Goal: Task Accomplishment & Management: Manage account settings

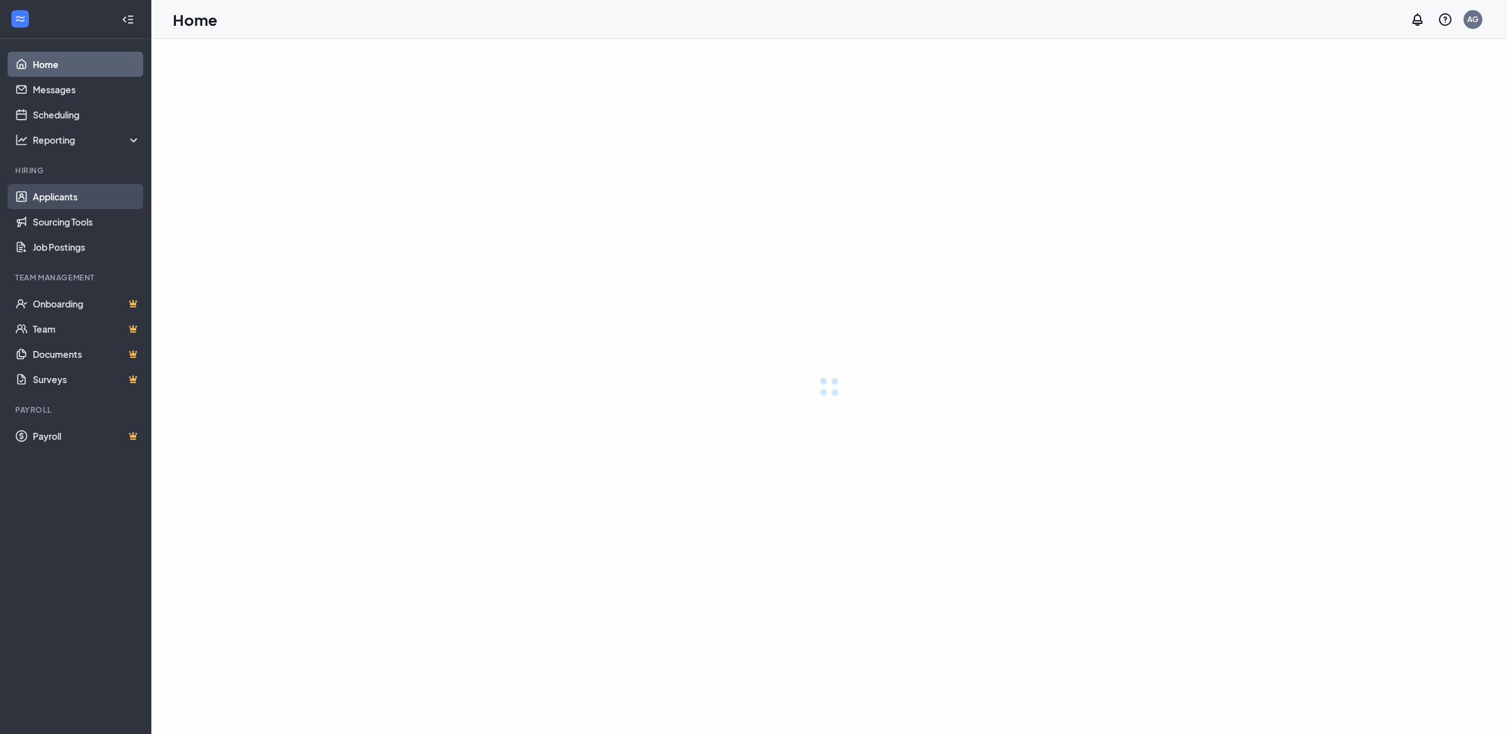
click at [81, 199] on link "Applicants" at bounding box center [87, 196] width 108 height 25
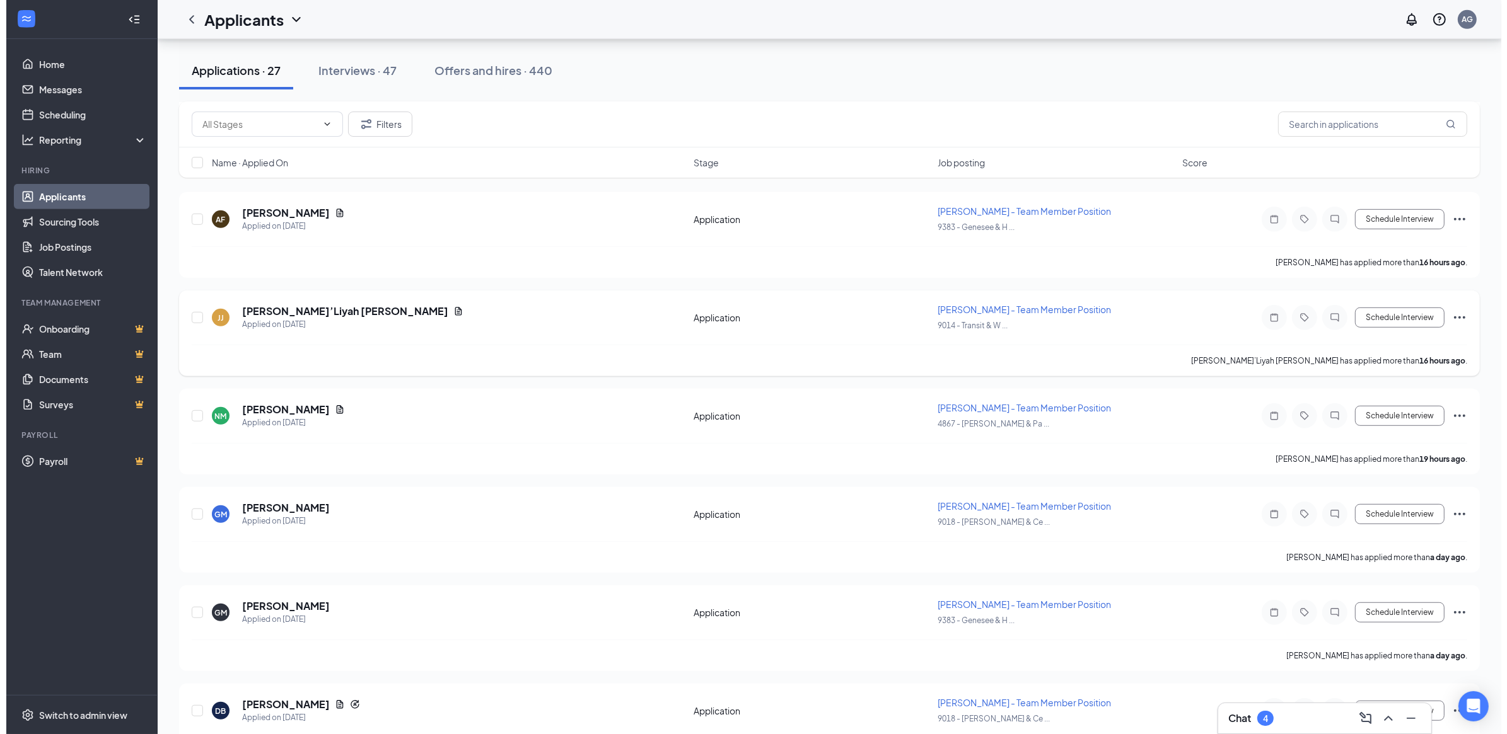
scroll to position [899, 0]
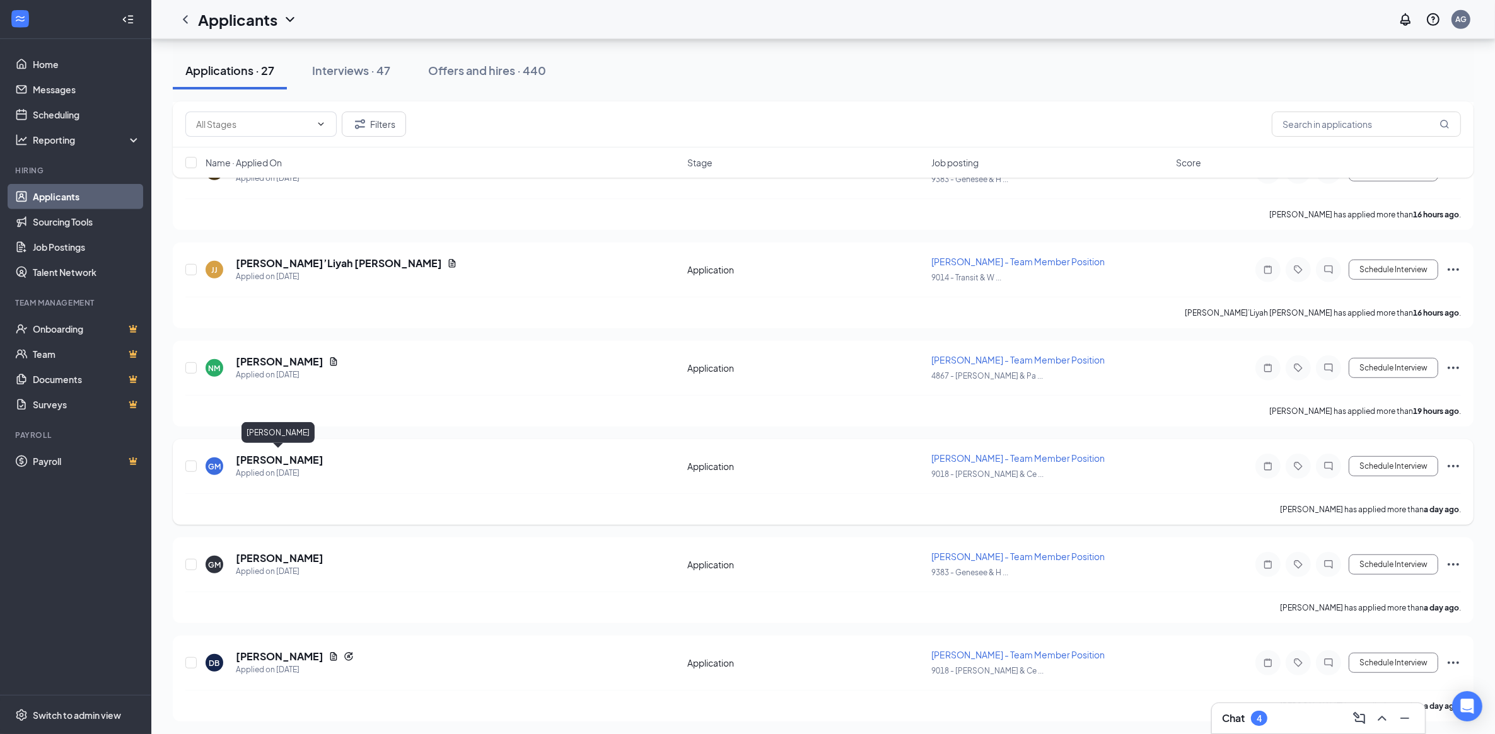
click at [268, 458] on h5 "[PERSON_NAME]" at bounding box center [280, 460] width 88 height 14
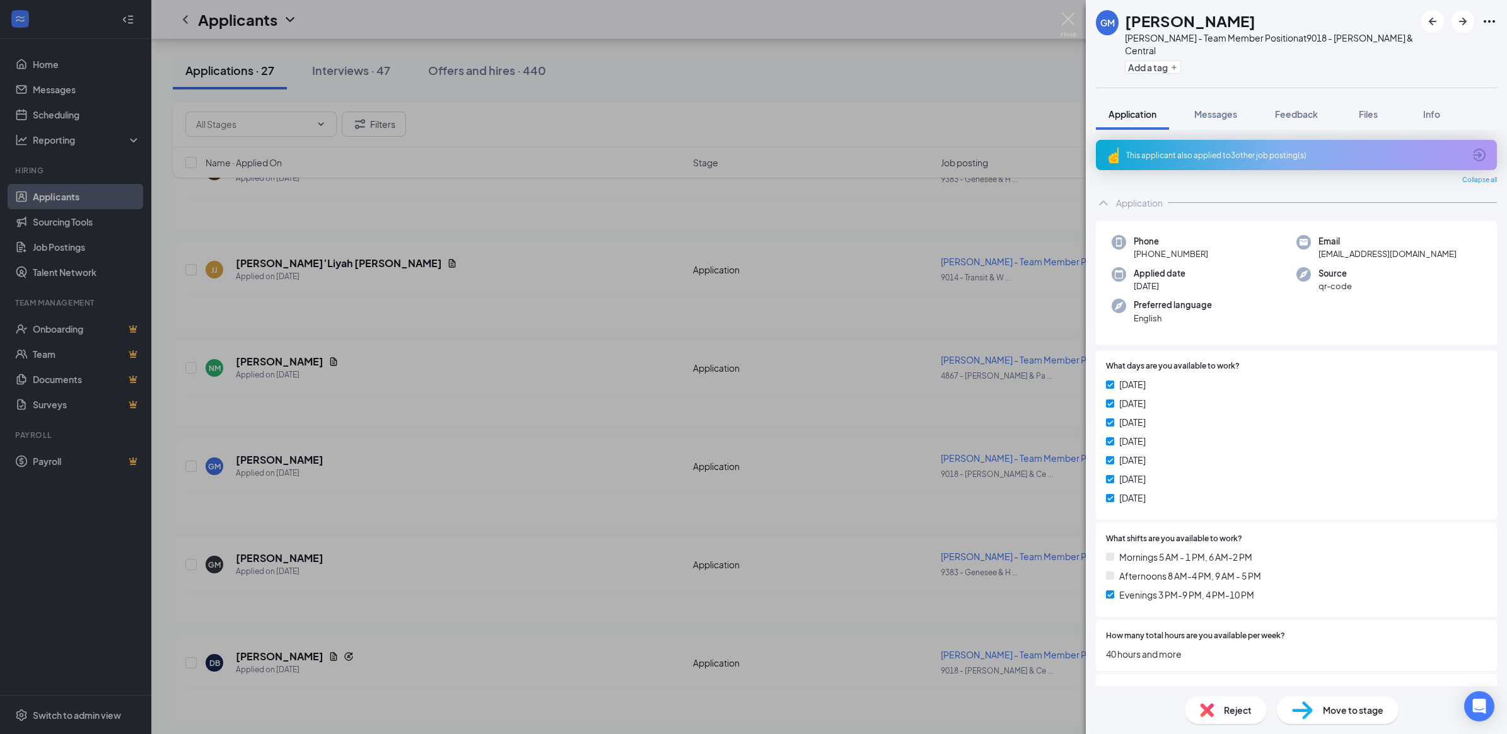
click at [1224, 150] on div "This applicant also applied to 3 other job posting(s)" at bounding box center [1295, 155] width 338 height 11
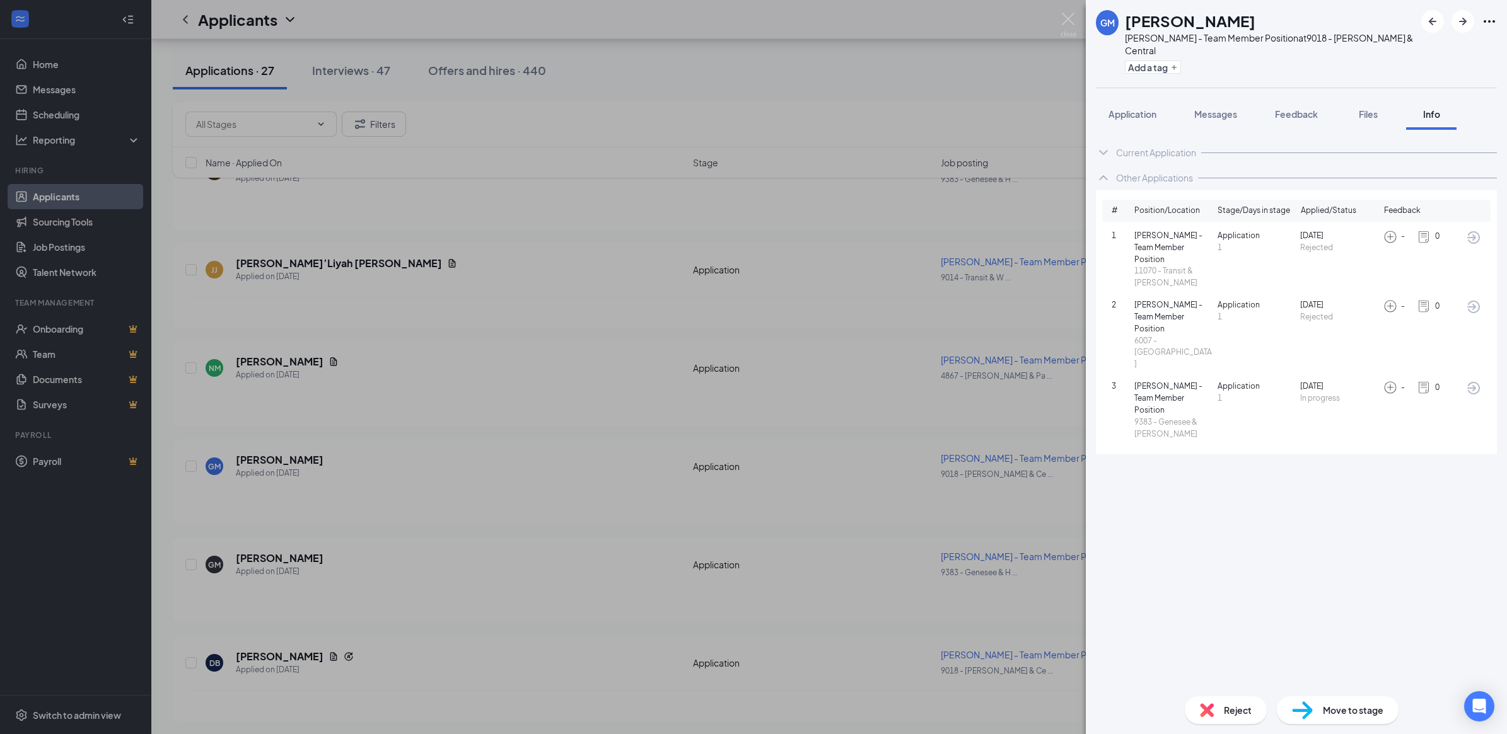
click at [1469, 231] on icon "ArrowCircle" at bounding box center [1473, 237] width 13 height 13
click at [1070, 20] on img at bounding box center [1068, 25] width 16 height 25
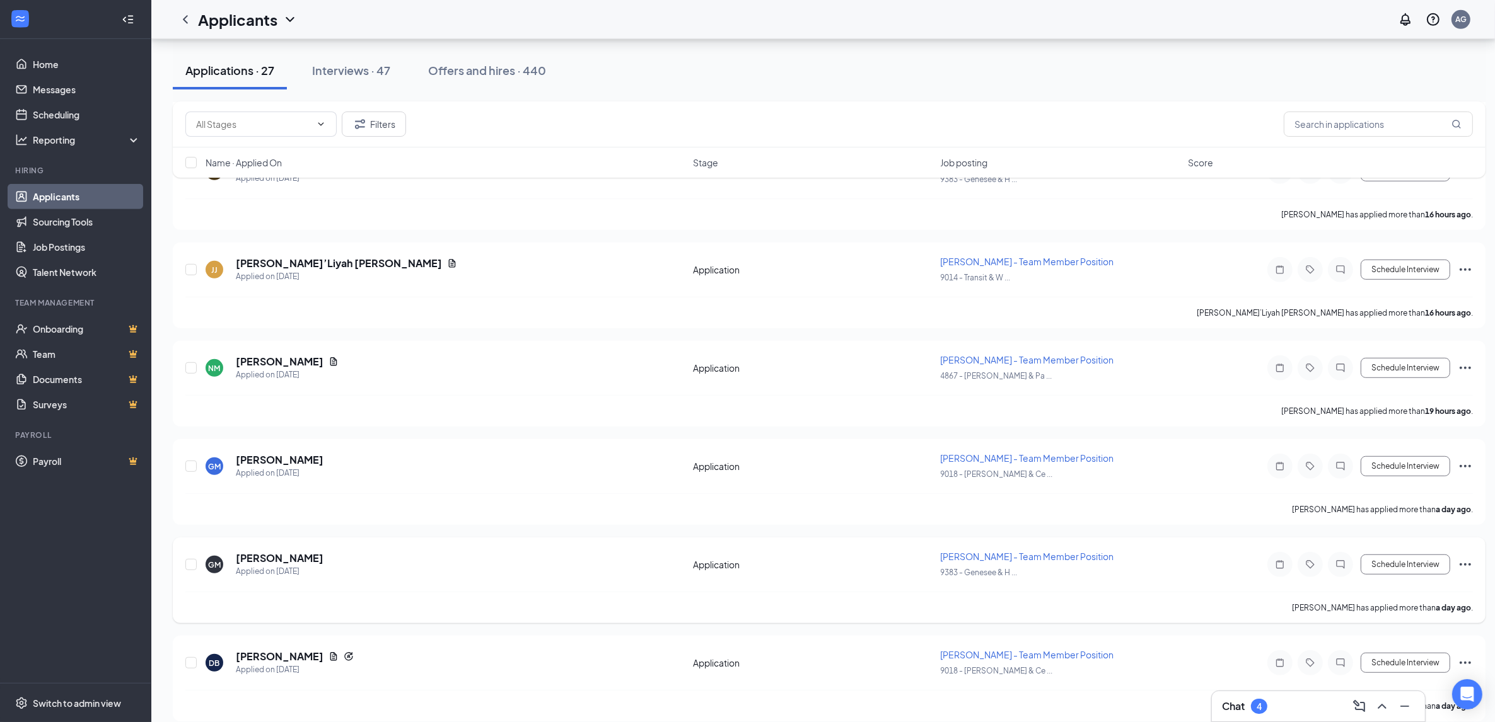
click at [1464, 558] on icon "Ellipses" at bounding box center [1464, 564] width 15 height 15
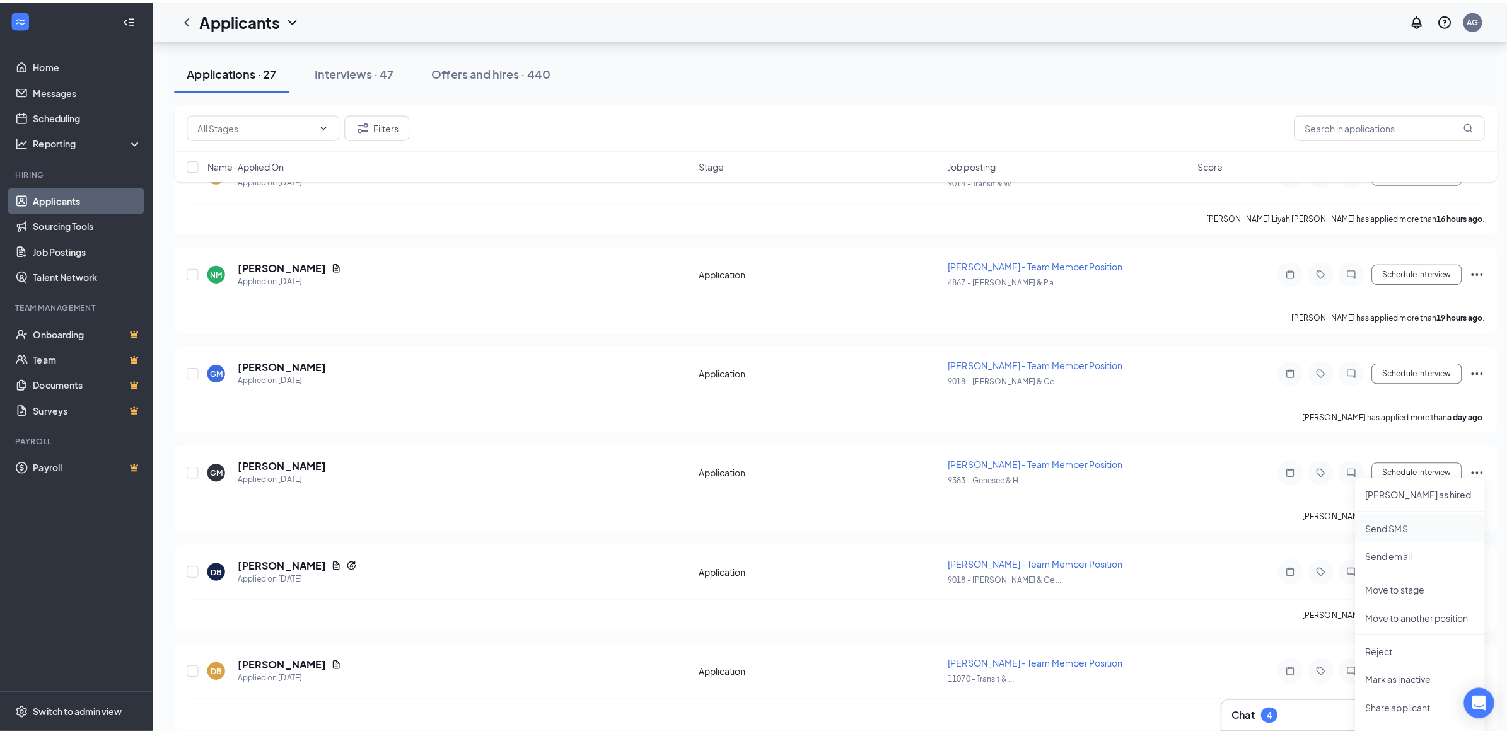
scroll to position [1056, 0]
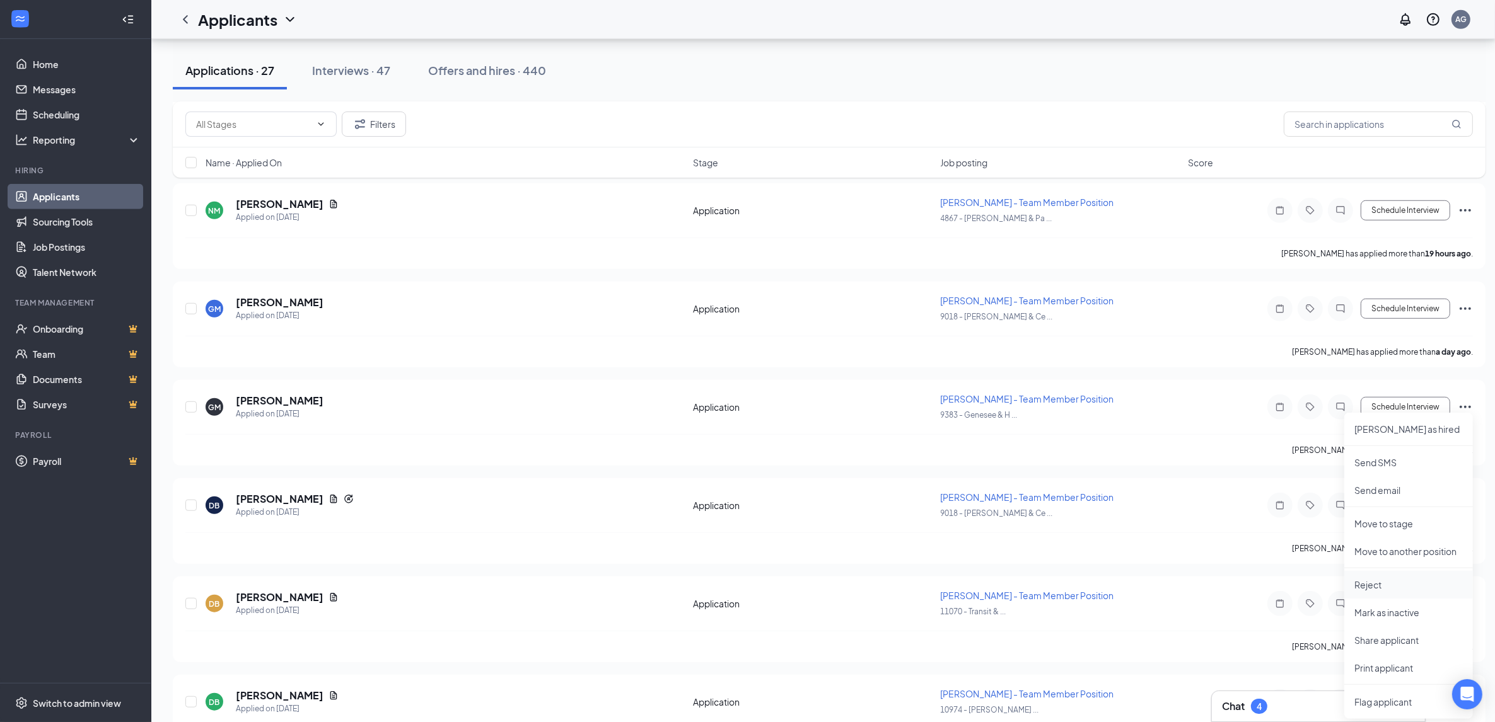
click at [1374, 586] on p "Reject" at bounding box center [1408, 585] width 108 height 13
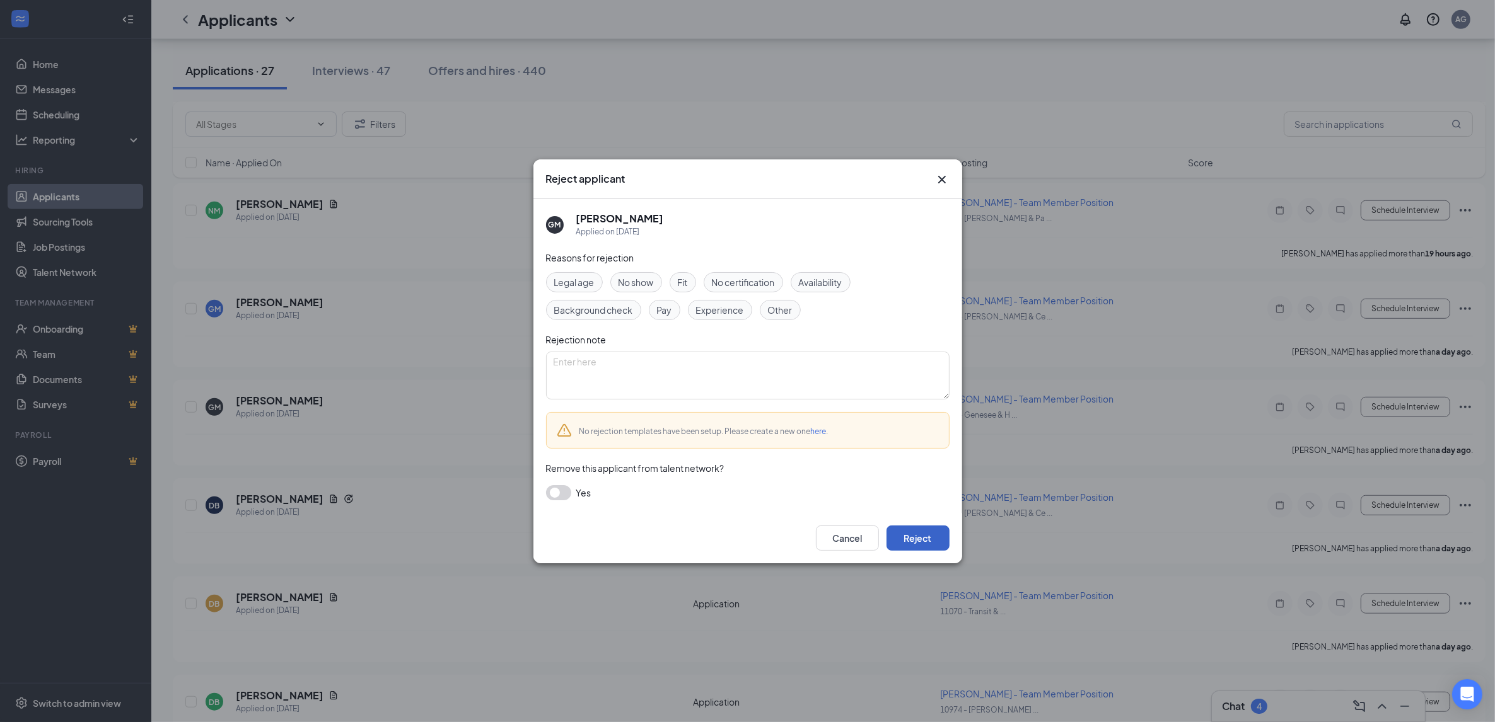
click at [919, 539] on button "Reject" at bounding box center [917, 538] width 63 height 25
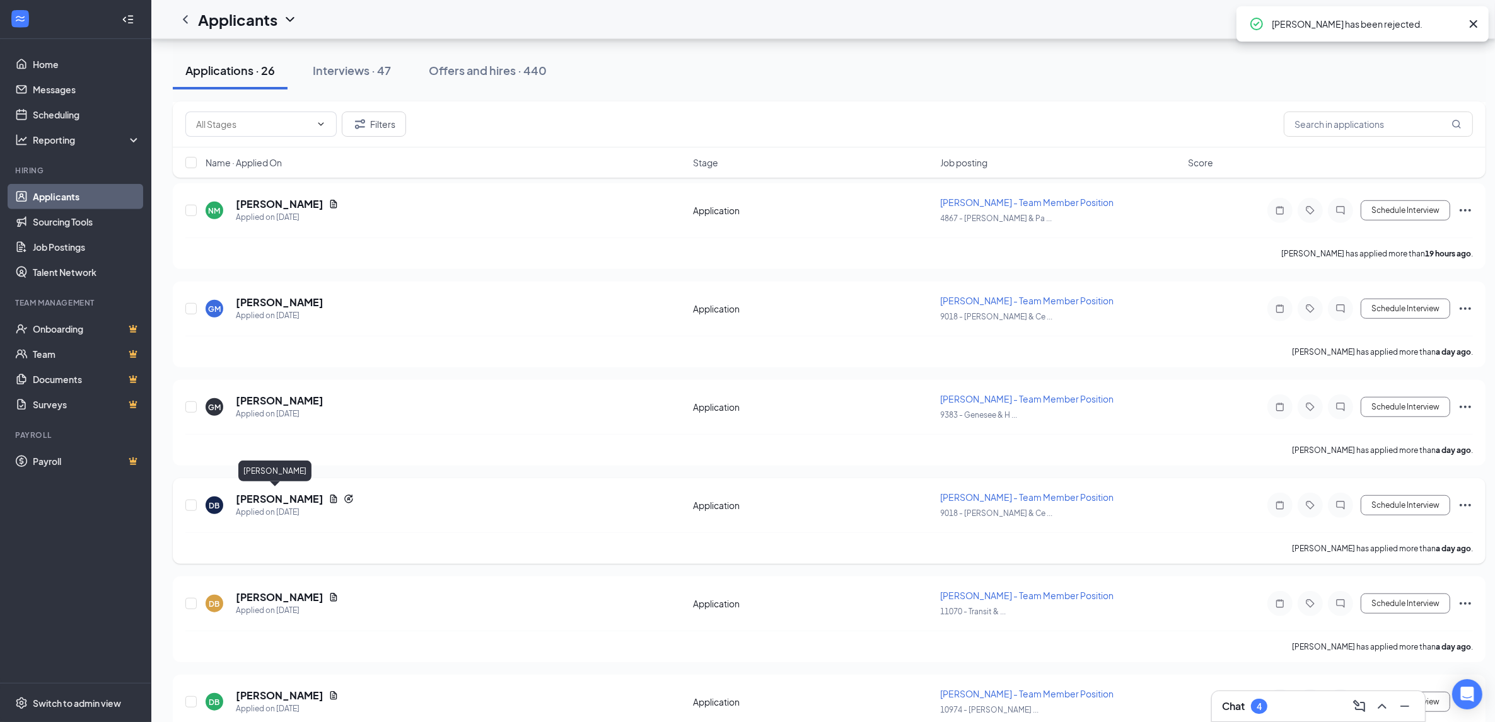
click at [241, 495] on h5 "[PERSON_NAME]" at bounding box center [280, 499] width 88 height 14
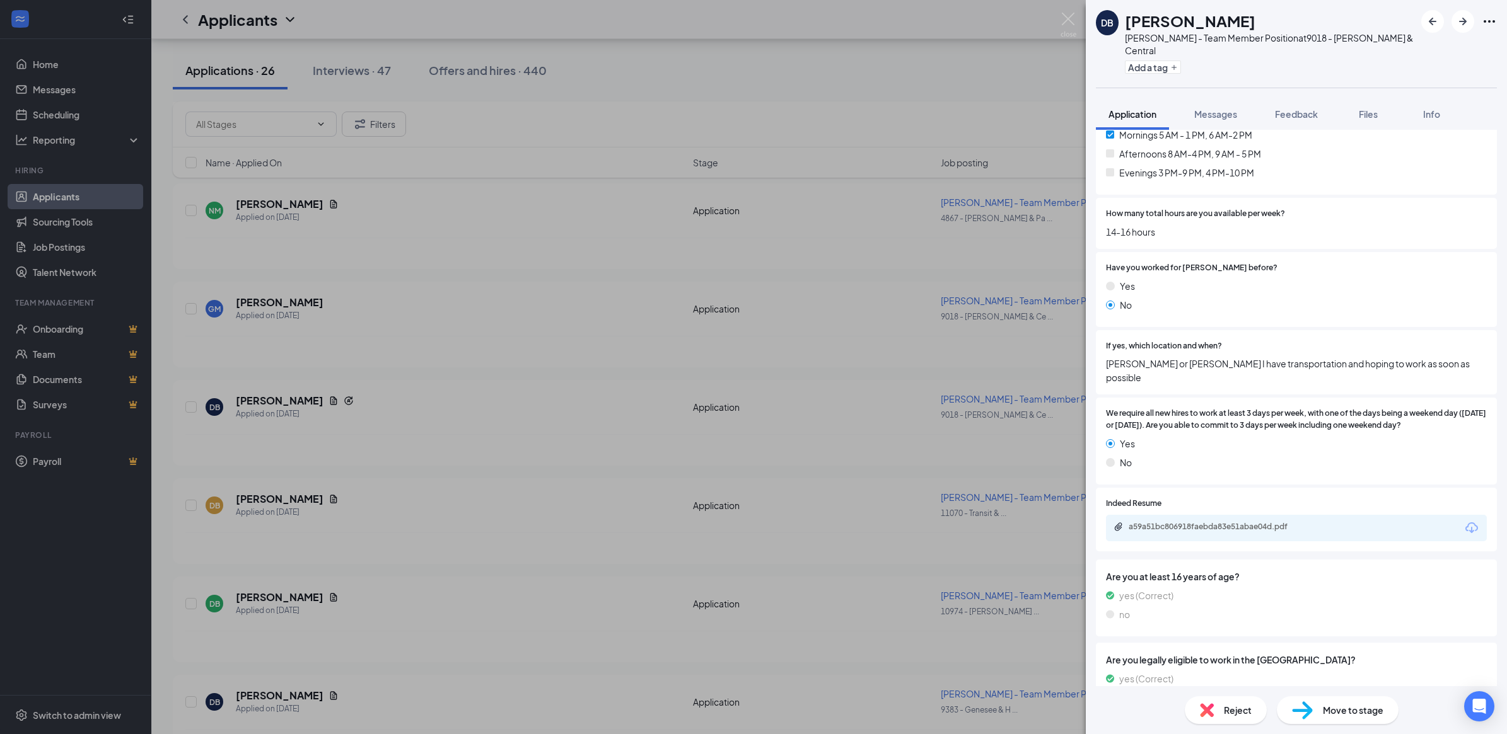
scroll to position [432, 0]
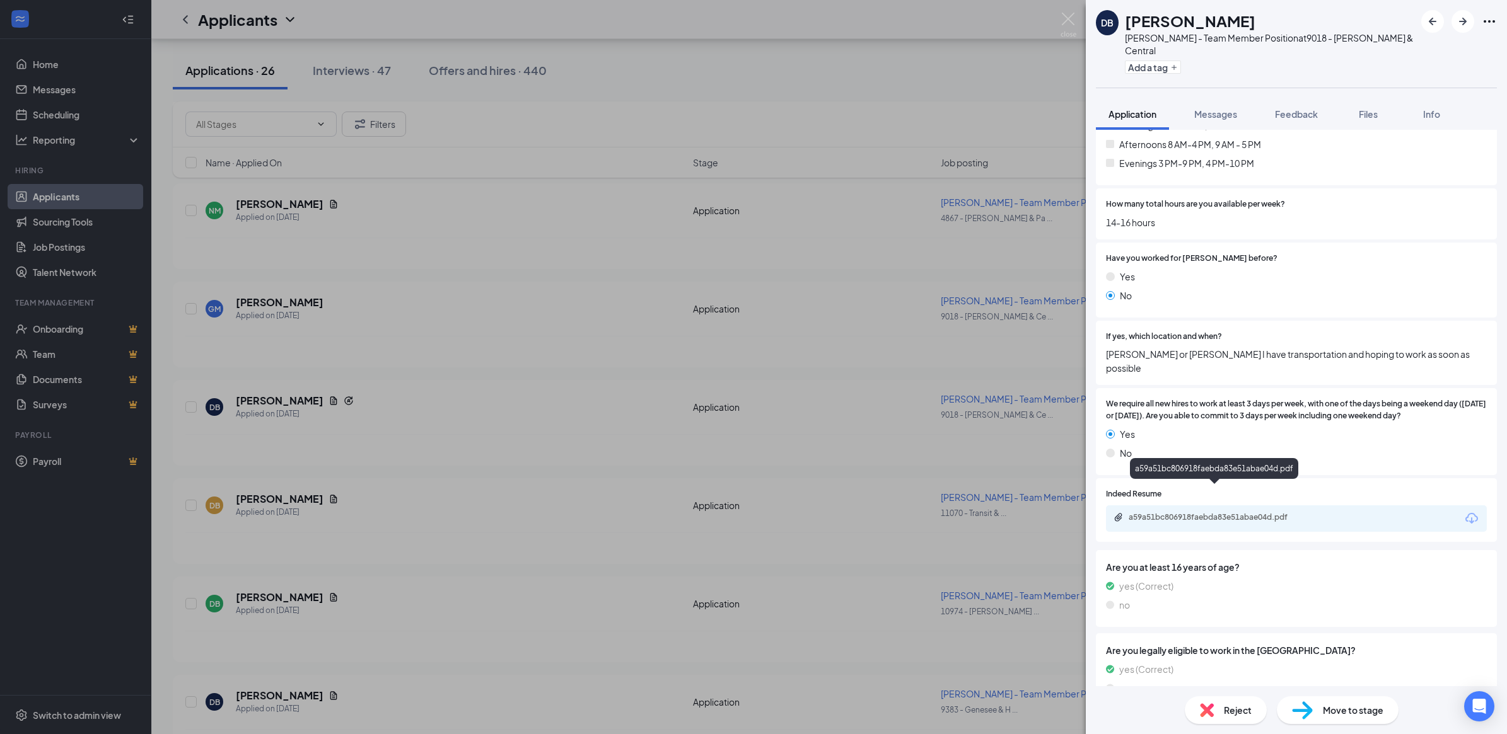
click at [1290, 512] on div "a59a51bc806918faebda83e51abae04d.pdf" at bounding box center [1216, 517] width 176 height 10
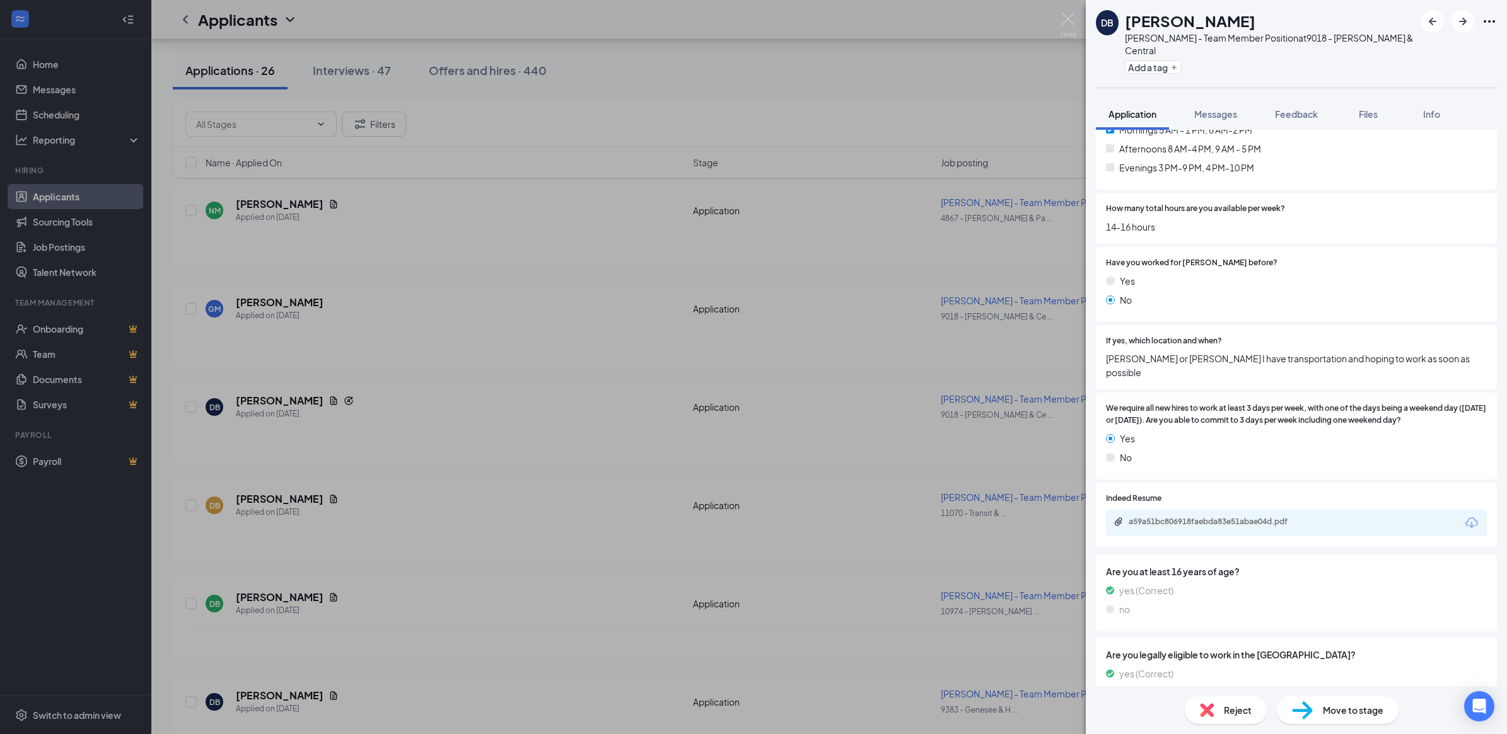
click at [1220, 714] on div "Reject" at bounding box center [1225, 711] width 82 height 28
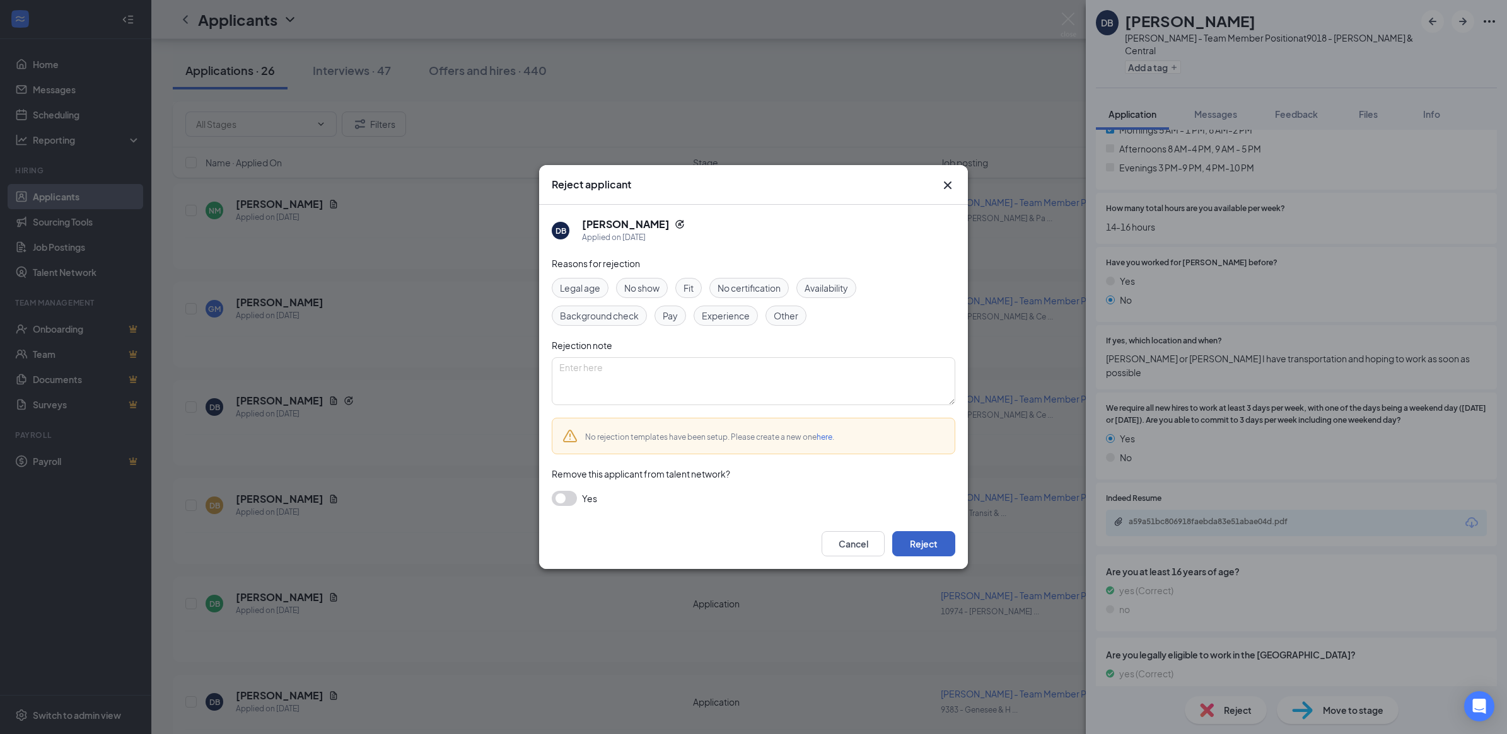
click at [927, 552] on button "Reject" at bounding box center [923, 543] width 63 height 25
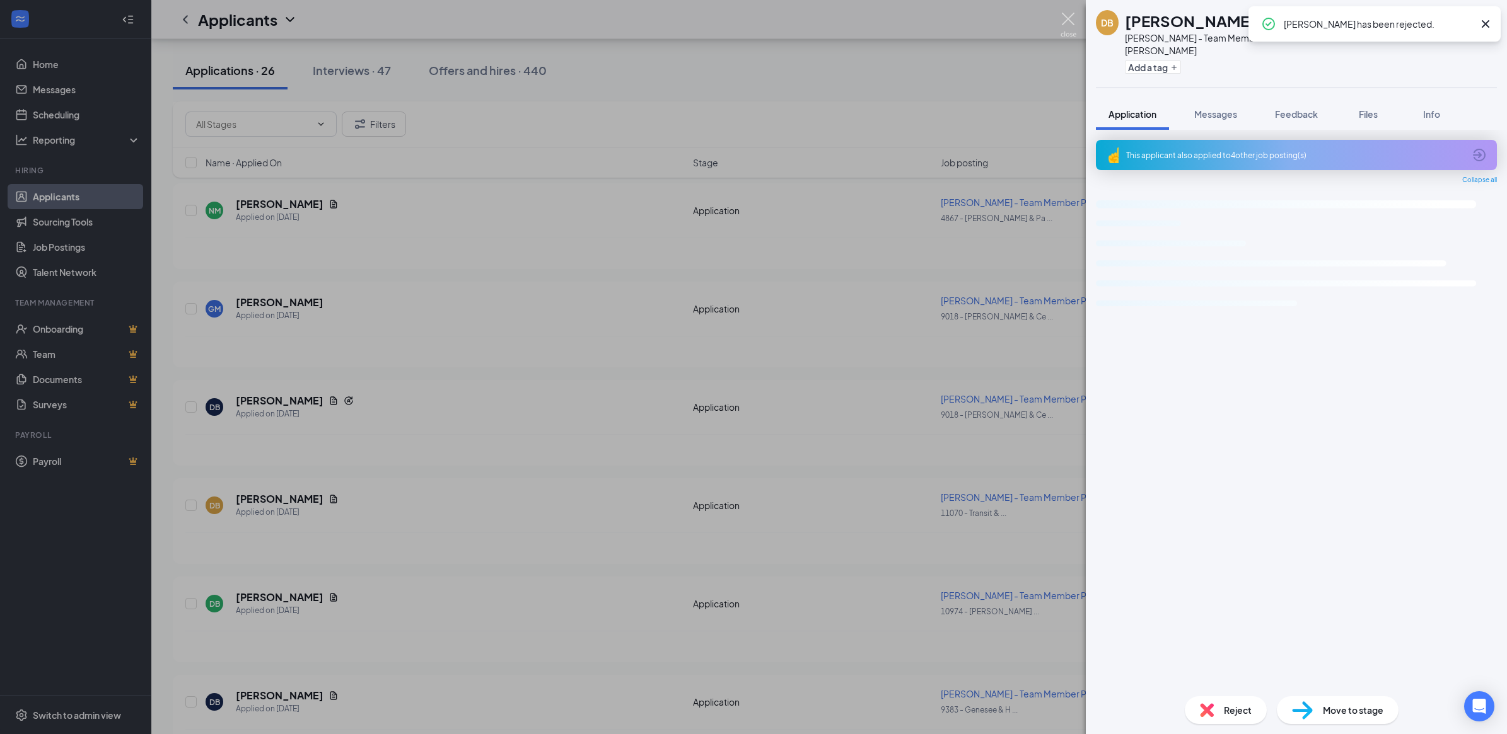
click at [1063, 16] on img at bounding box center [1068, 25] width 16 height 25
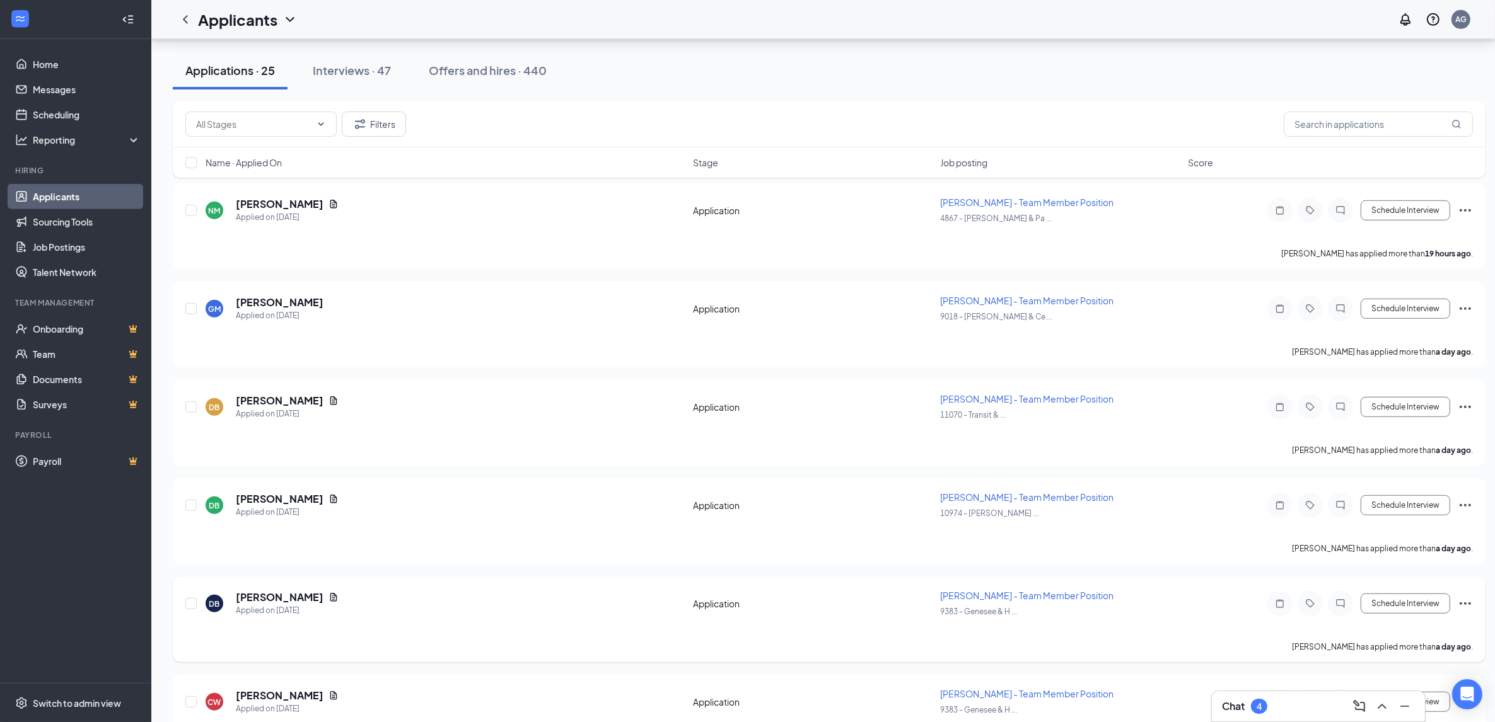
click at [1461, 598] on icon "Ellipses" at bounding box center [1464, 603] width 15 height 15
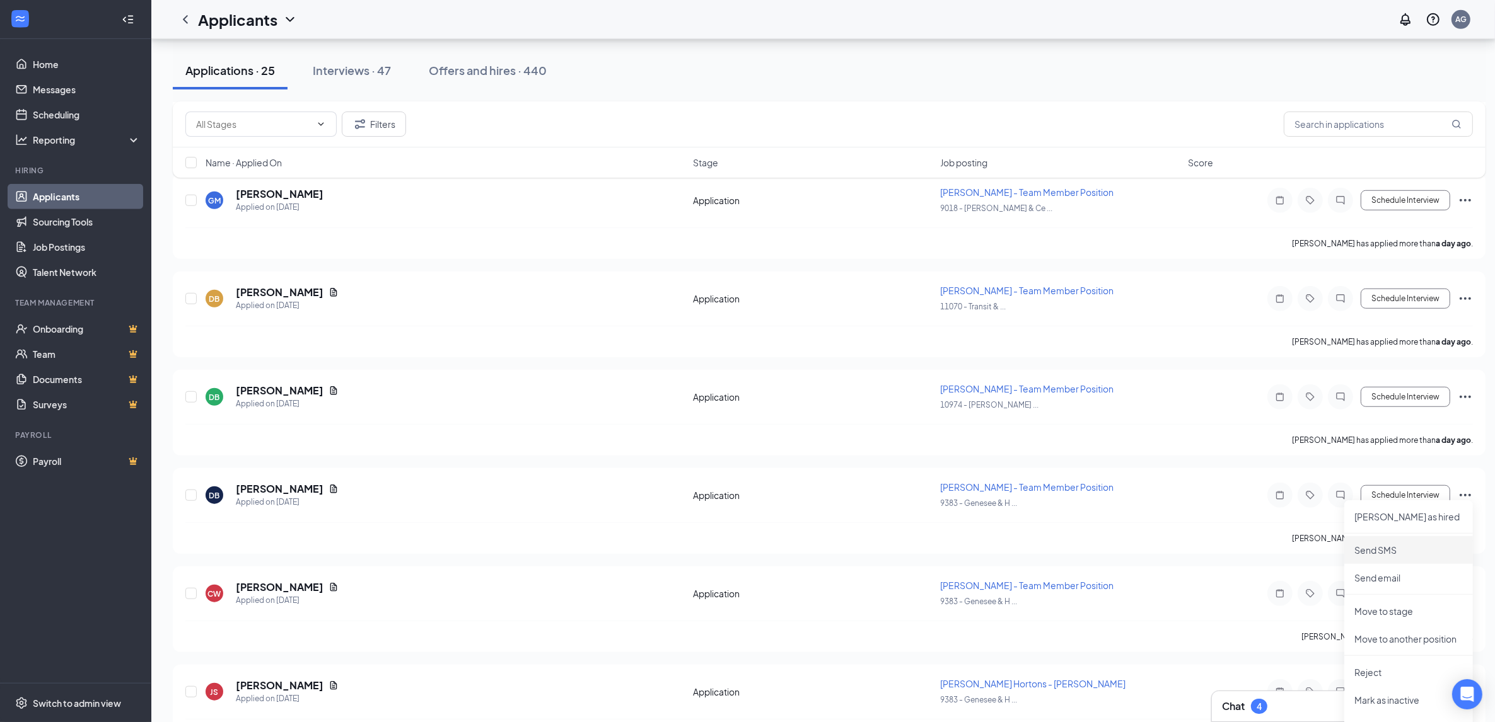
scroll to position [1293, 0]
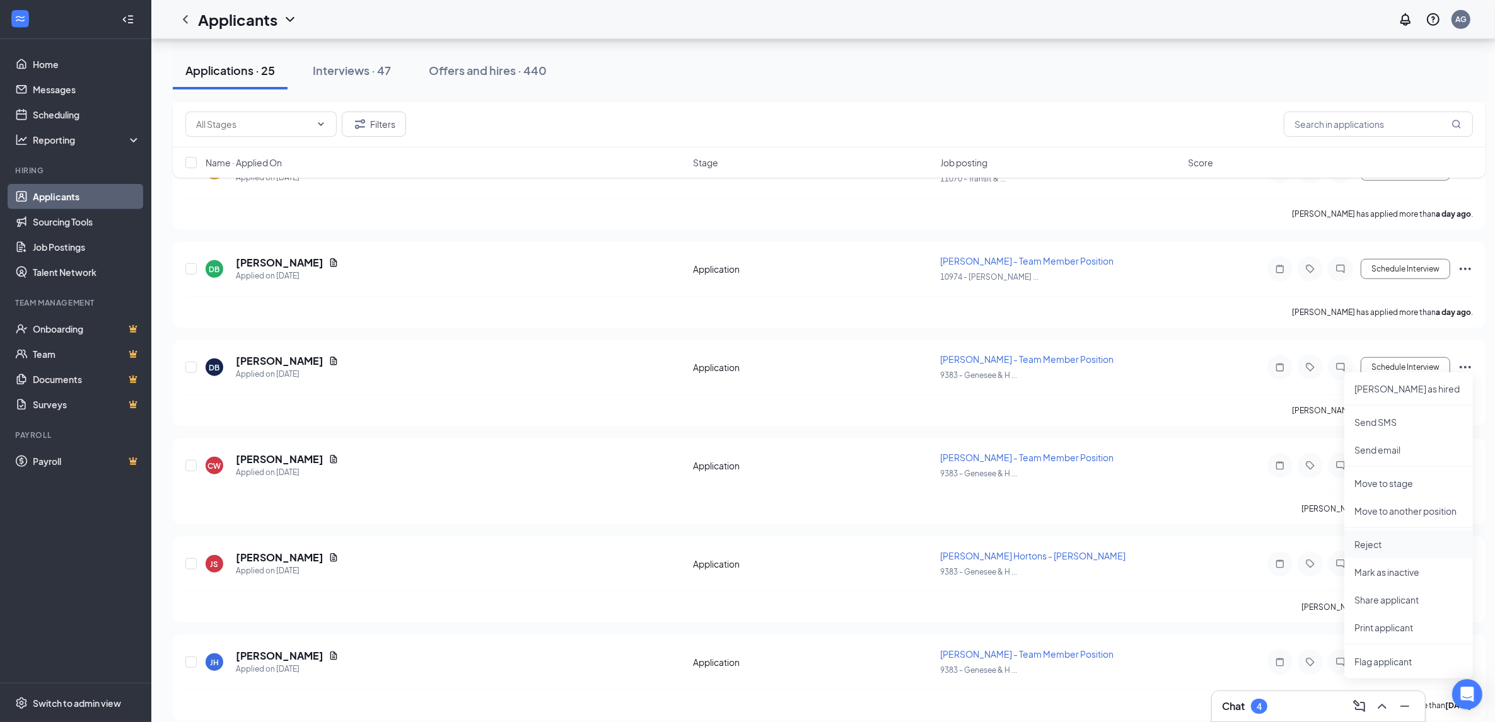
click at [1370, 547] on p "Reject" at bounding box center [1408, 544] width 108 height 13
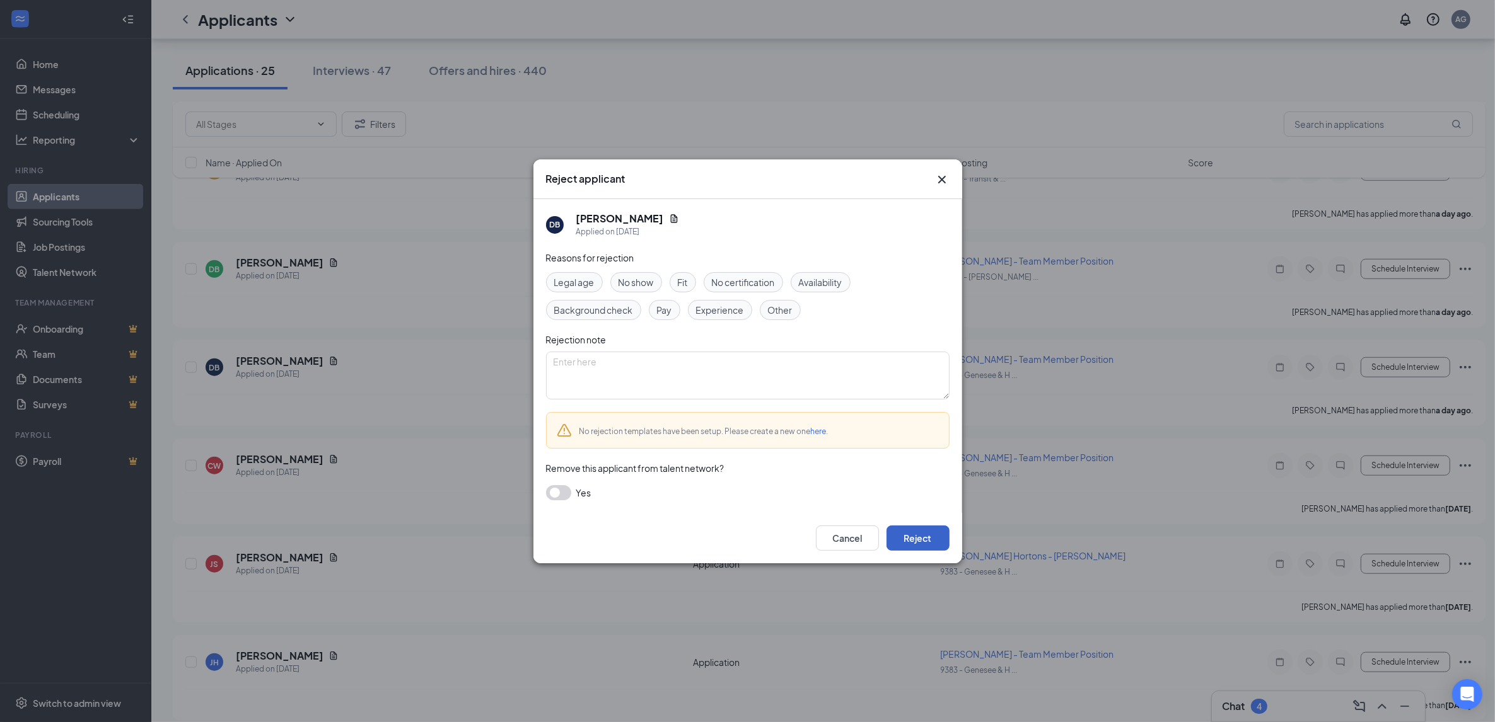
click at [908, 542] on button "Reject" at bounding box center [917, 538] width 63 height 25
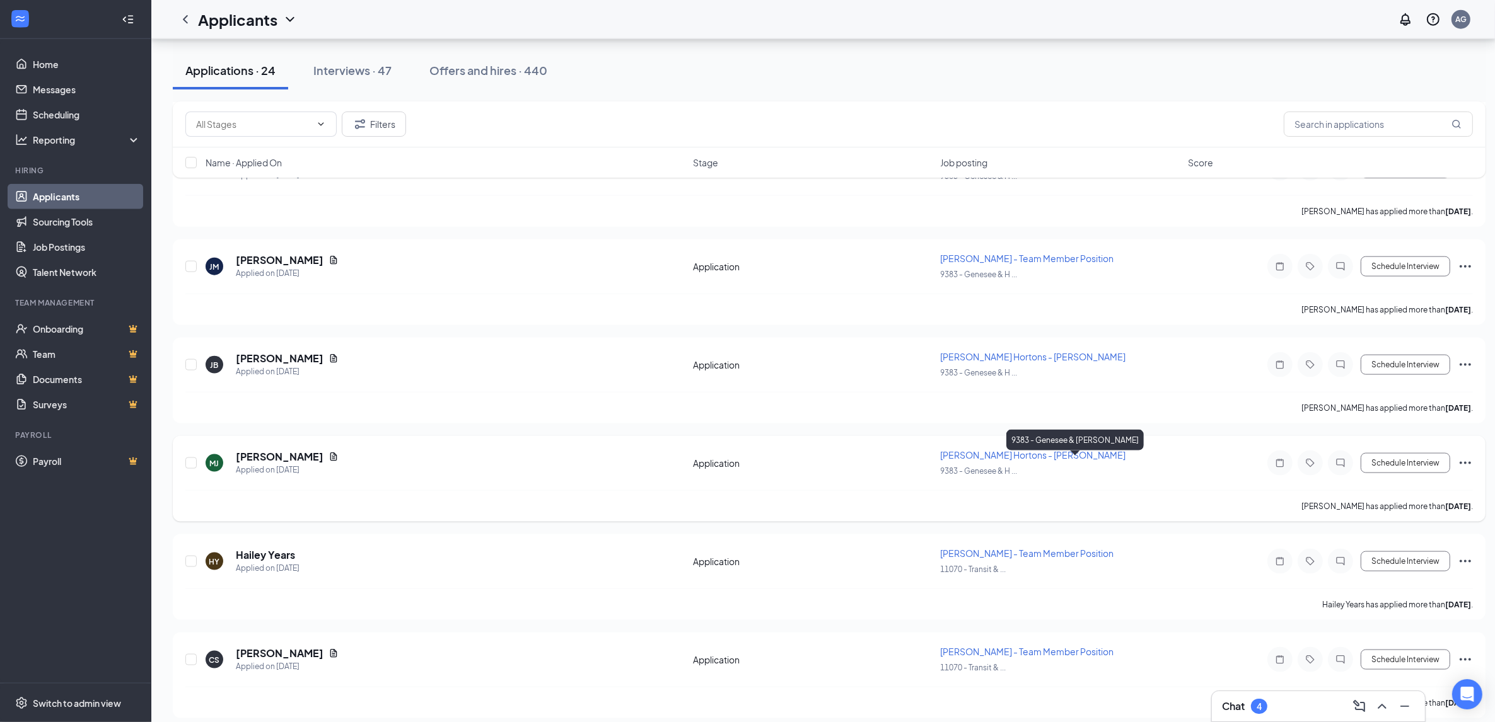
scroll to position [1889, 0]
click at [1469, 649] on icon "Ellipses" at bounding box center [1464, 656] width 15 height 15
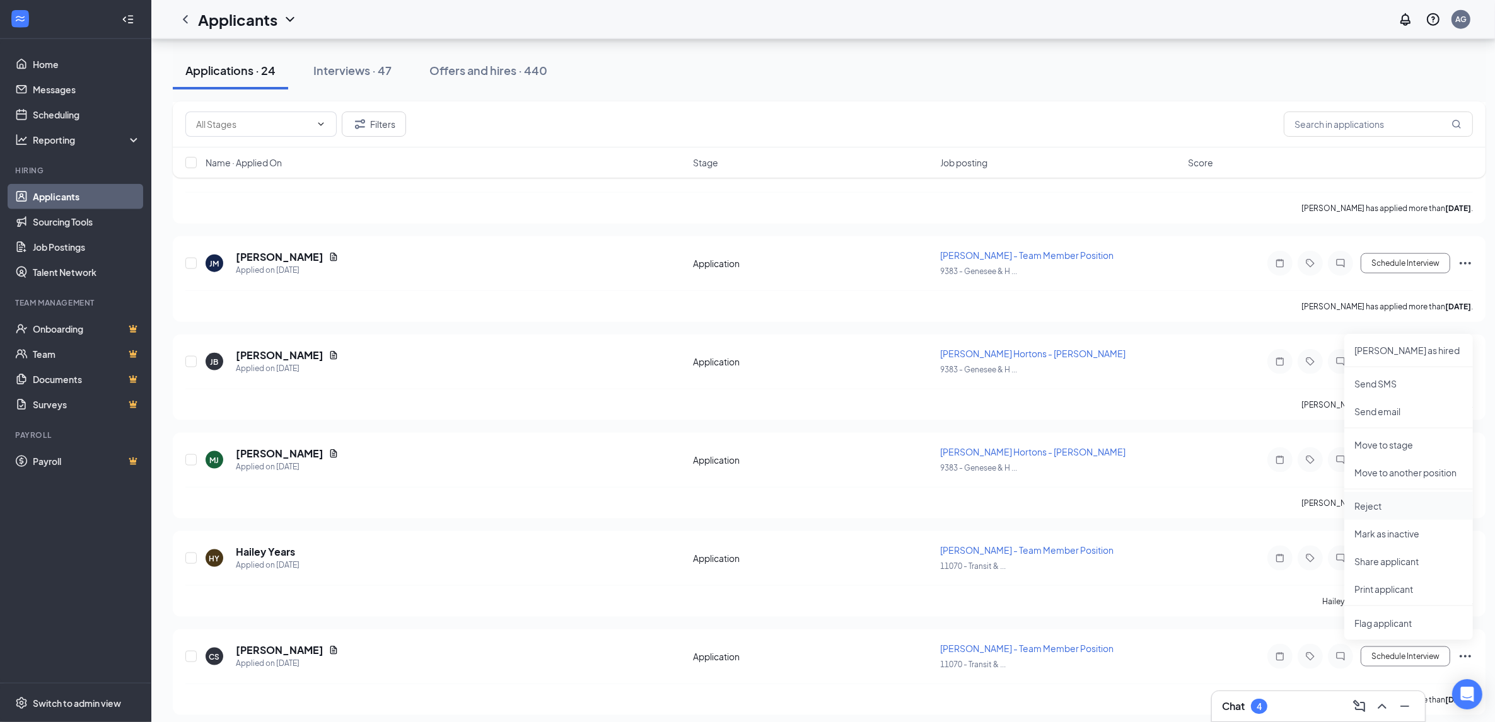
click at [1373, 504] on p "Reject" at bounding box center [1408, 506] width 108 height 13
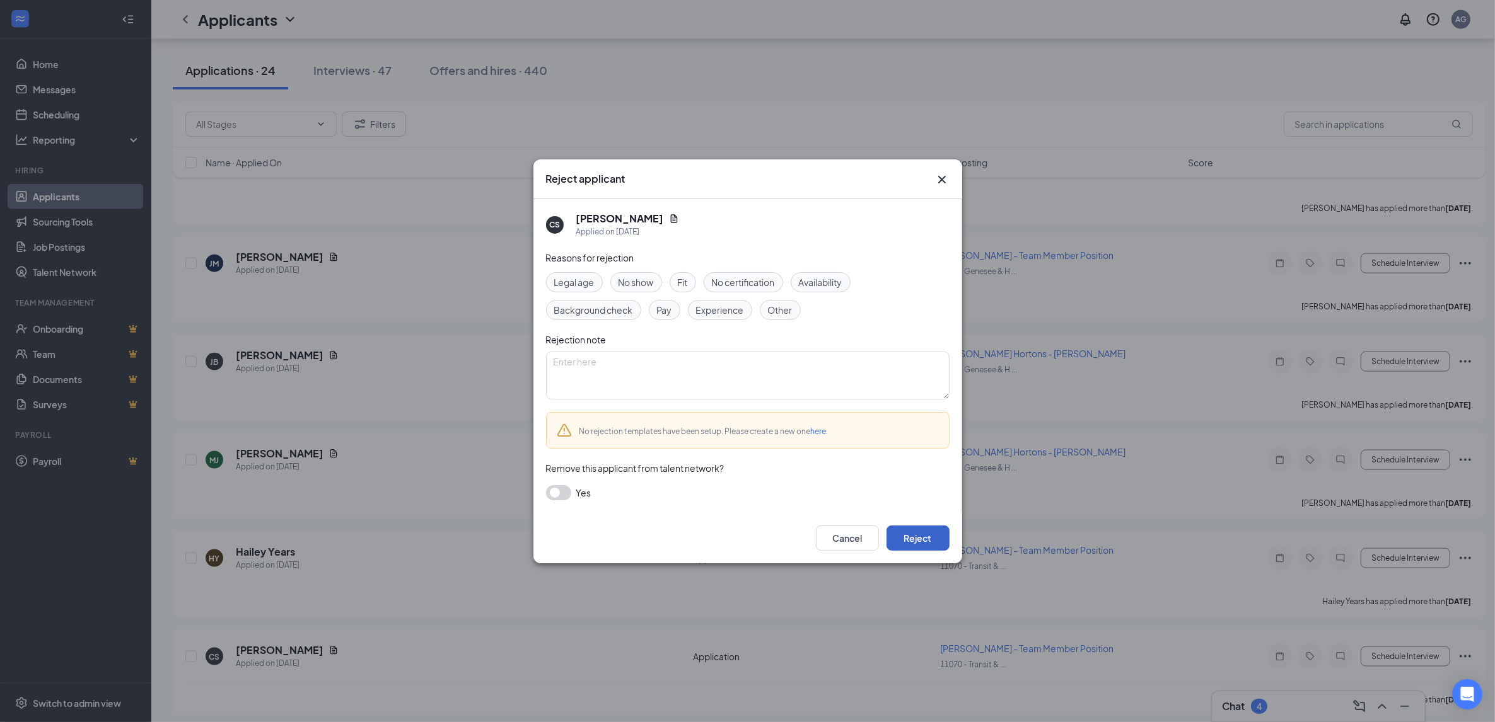
click at [919, 528] on button "Reject" at bounding box center [917, 538] width 63 height 25
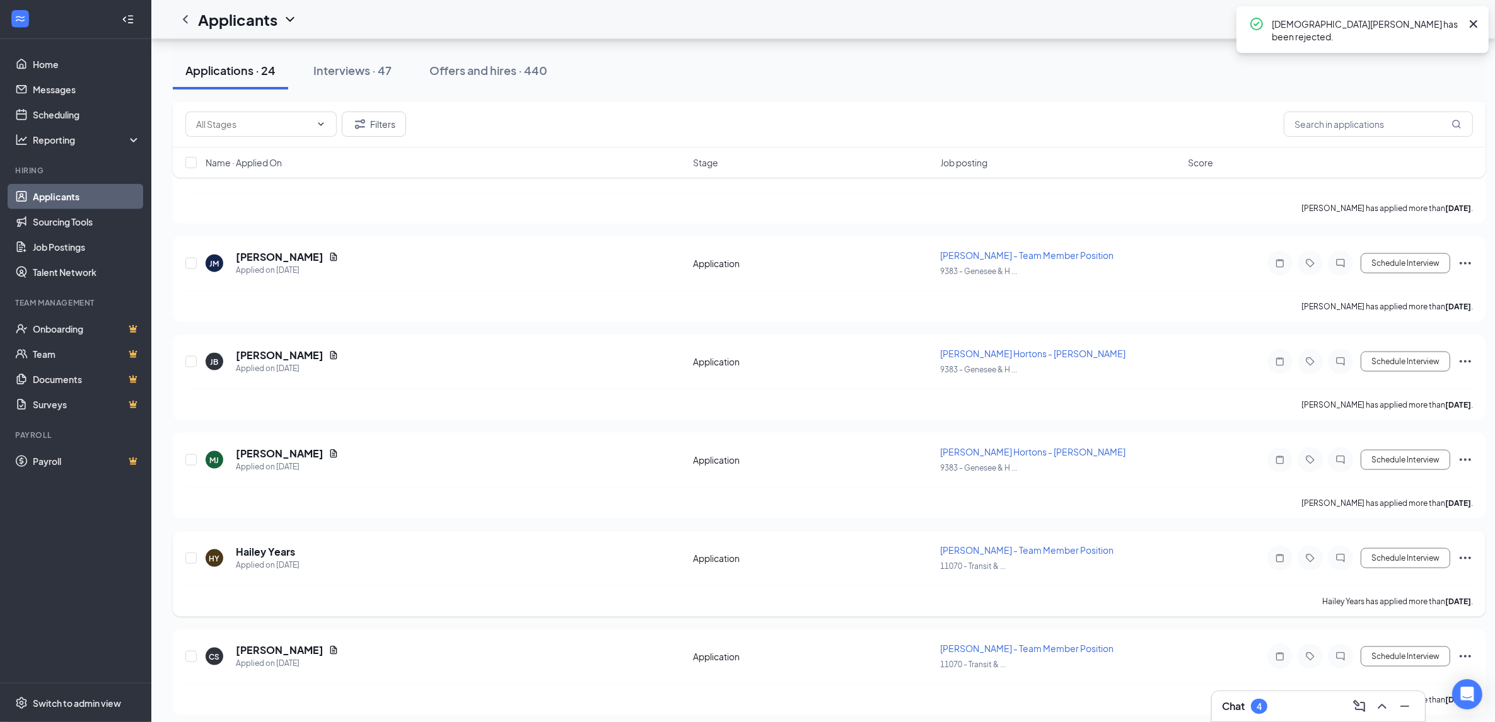
click at [1469, 551] on icon "Ellipses" at bounding box center [1464, 558] width 15 height 15
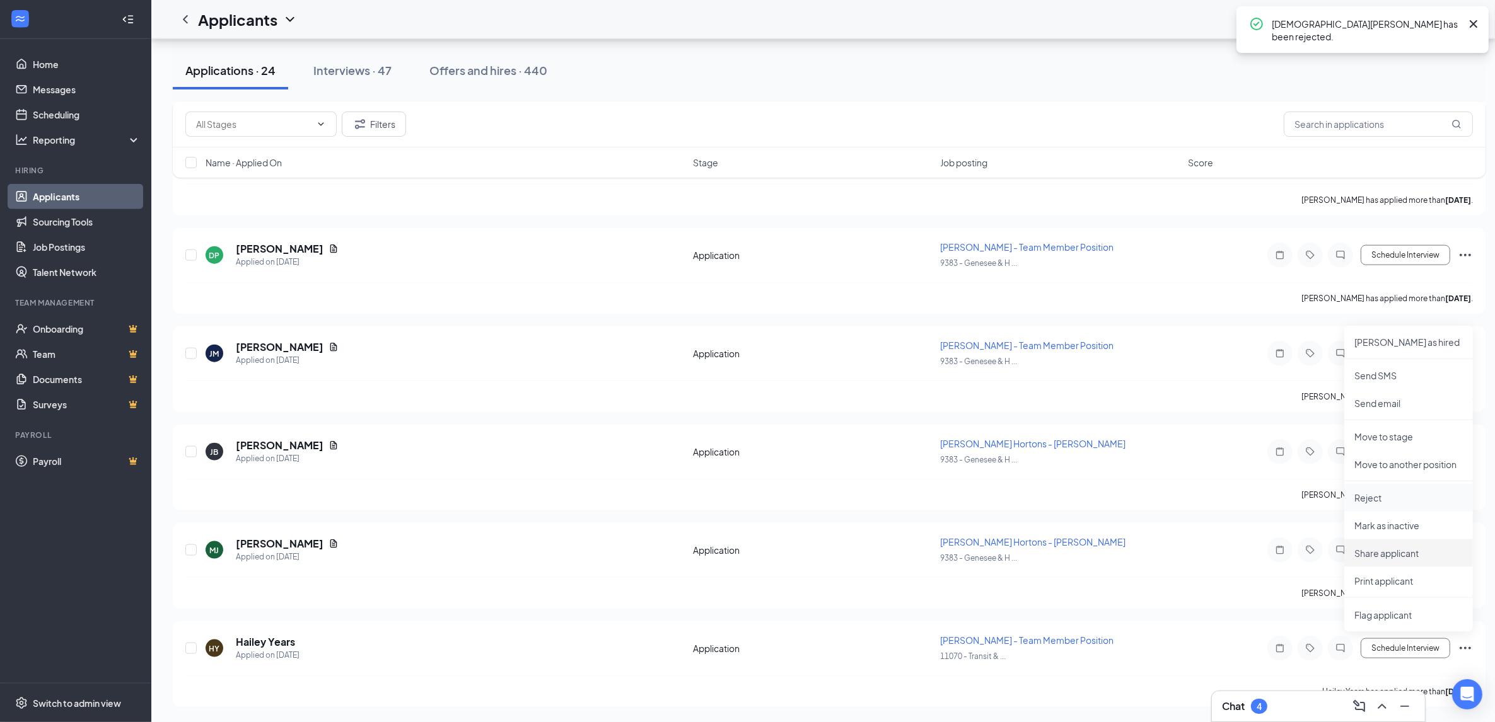
scroll to position [1791, 0]
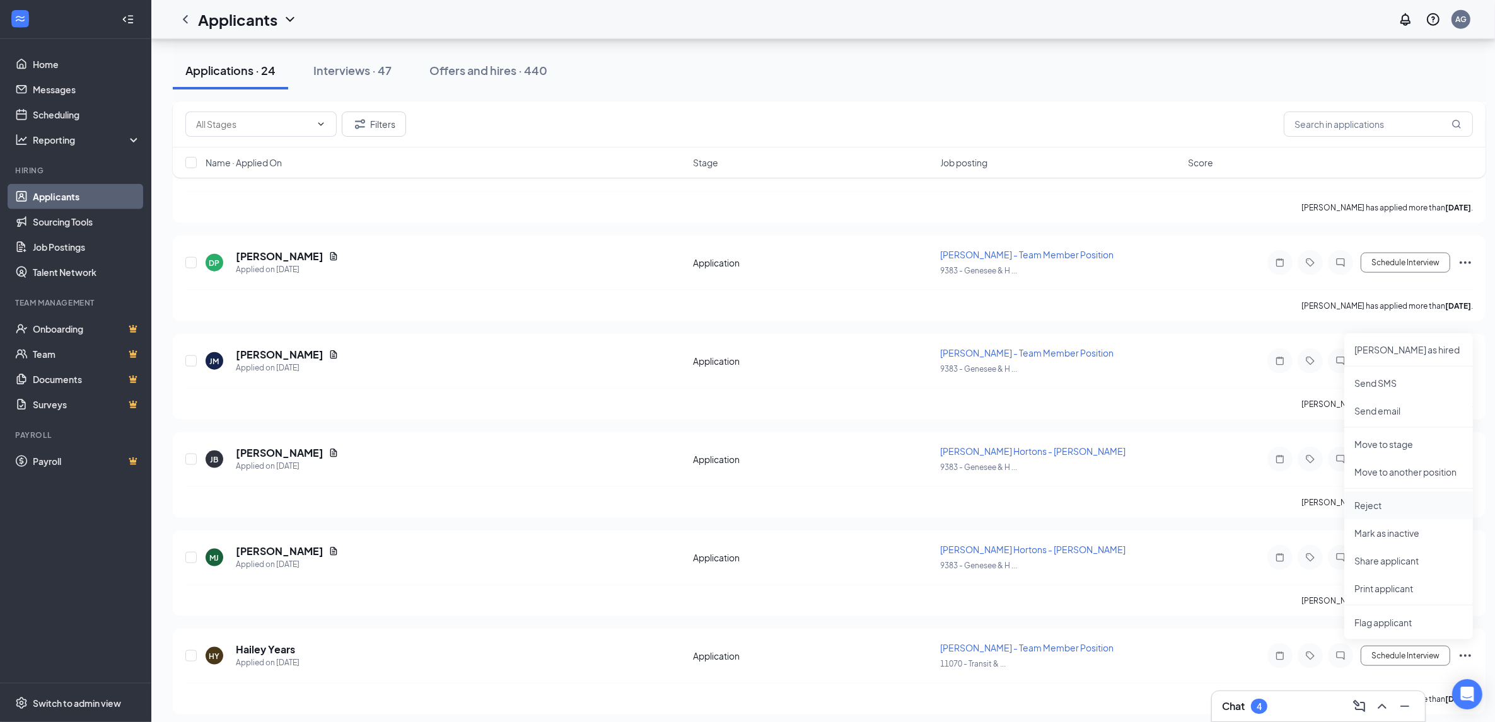
click at [1369, 503] on p "Reject" at bounding box center [1408, 505] width 108 height 13
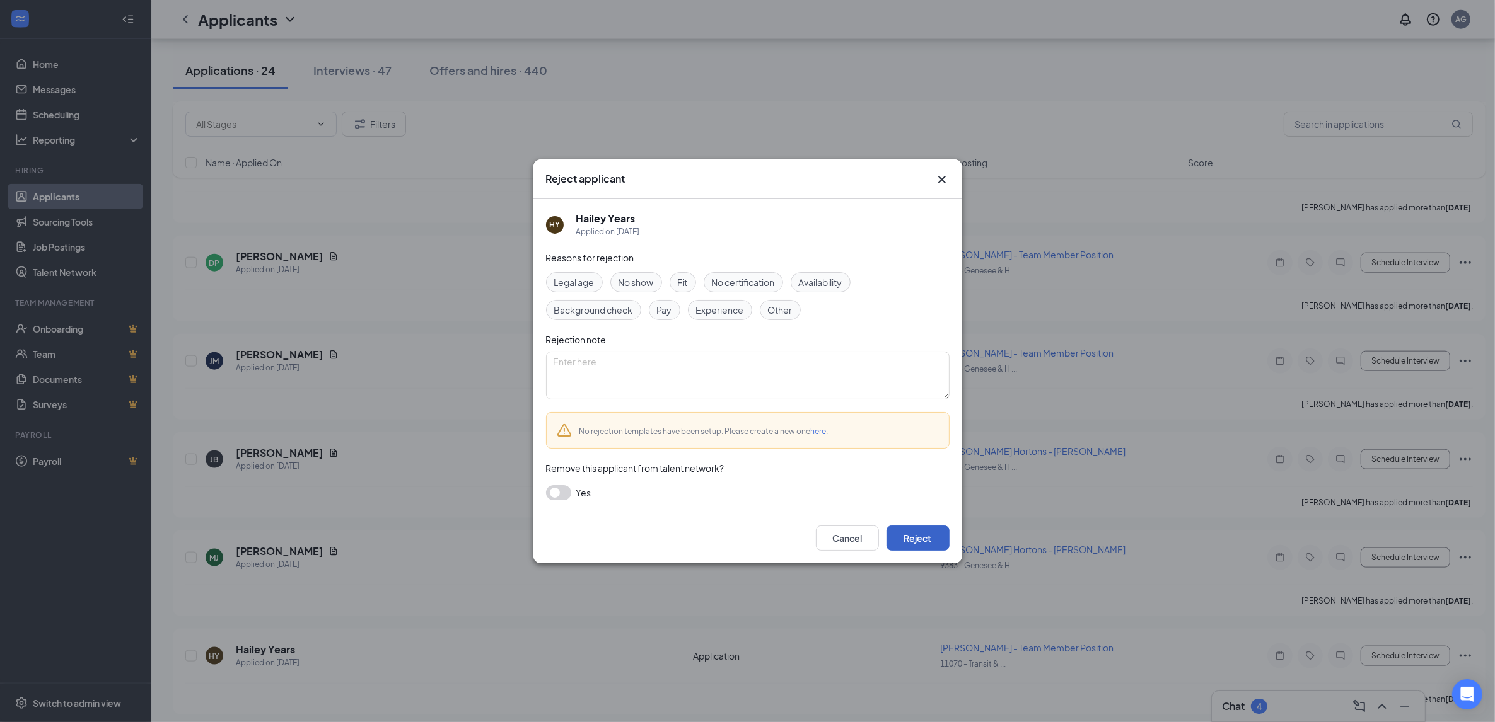
click at [920, 538] on button "Reject" at bounding box center [917, 538] width 63 height 25
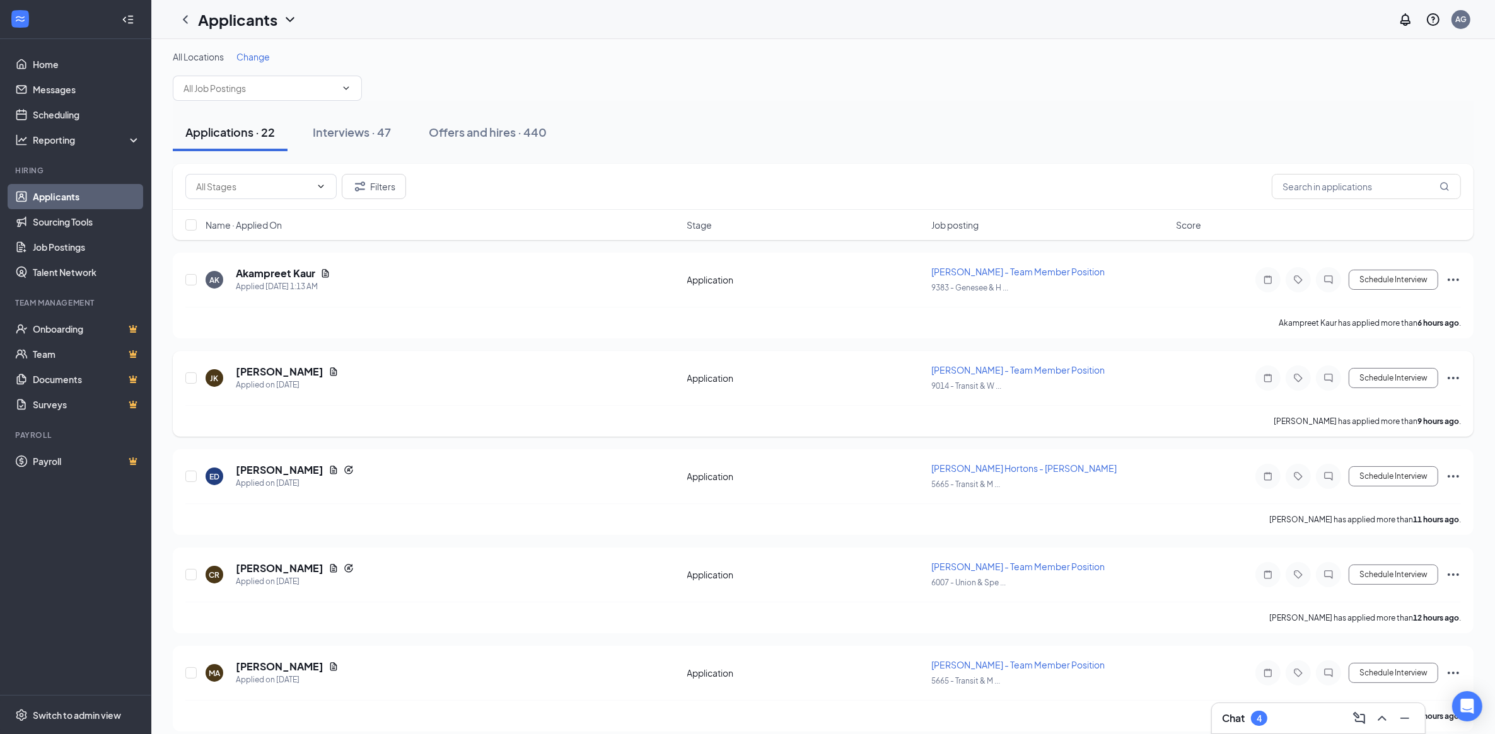
scroll to position [0, 0]
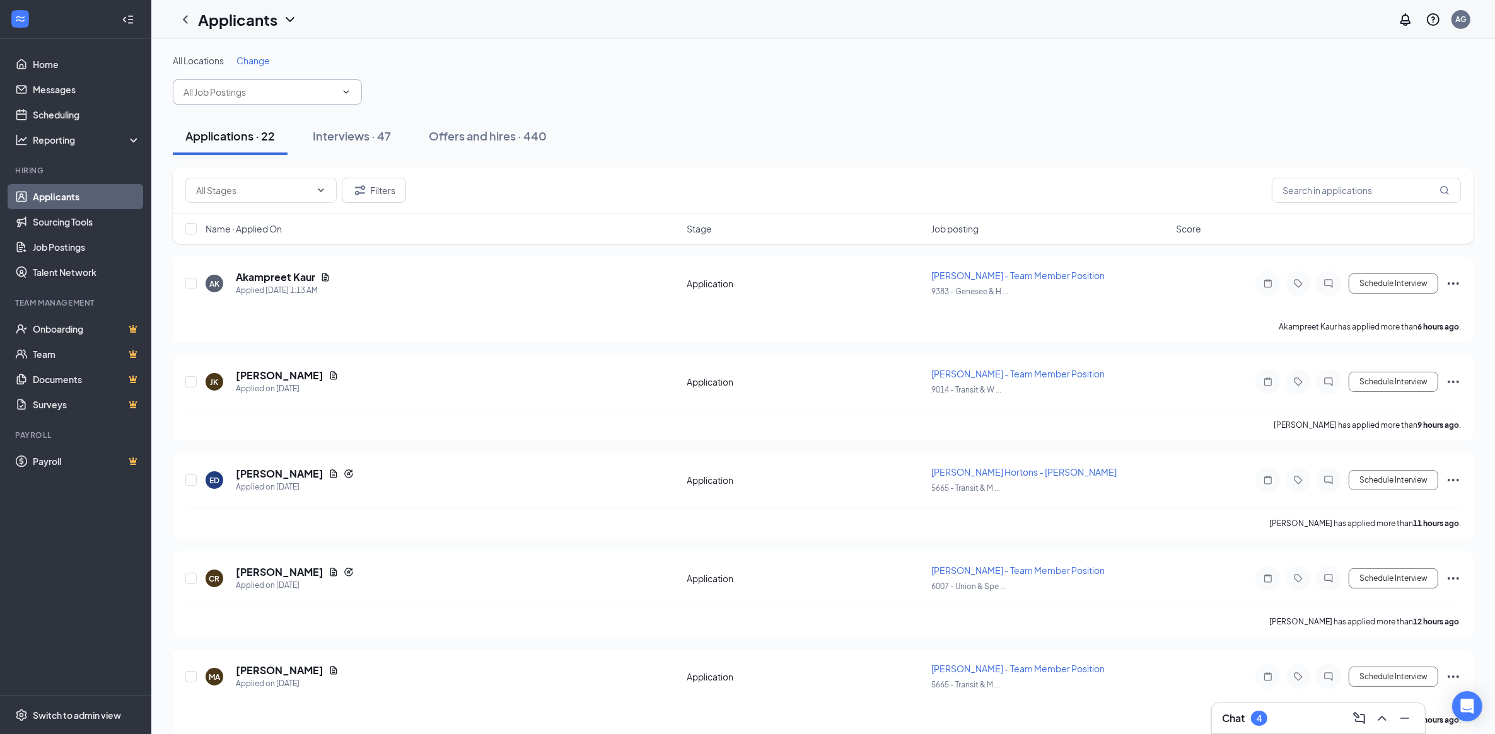
click at [219, 93] on input "text" at bounding box center [259, 92] width 153 height 14
click at [219, 96] on input "9383" at bounding box center [259, 92] width 153 height 14
type input "9383"
click at [349, 91] on icon "ChevronDown" at bounding box center [346, 92] width 10 height 10
drag, startPoint x: 279, startPoint y: 91, endPoint x: 146, endPoint y: 92, distance: 133.6
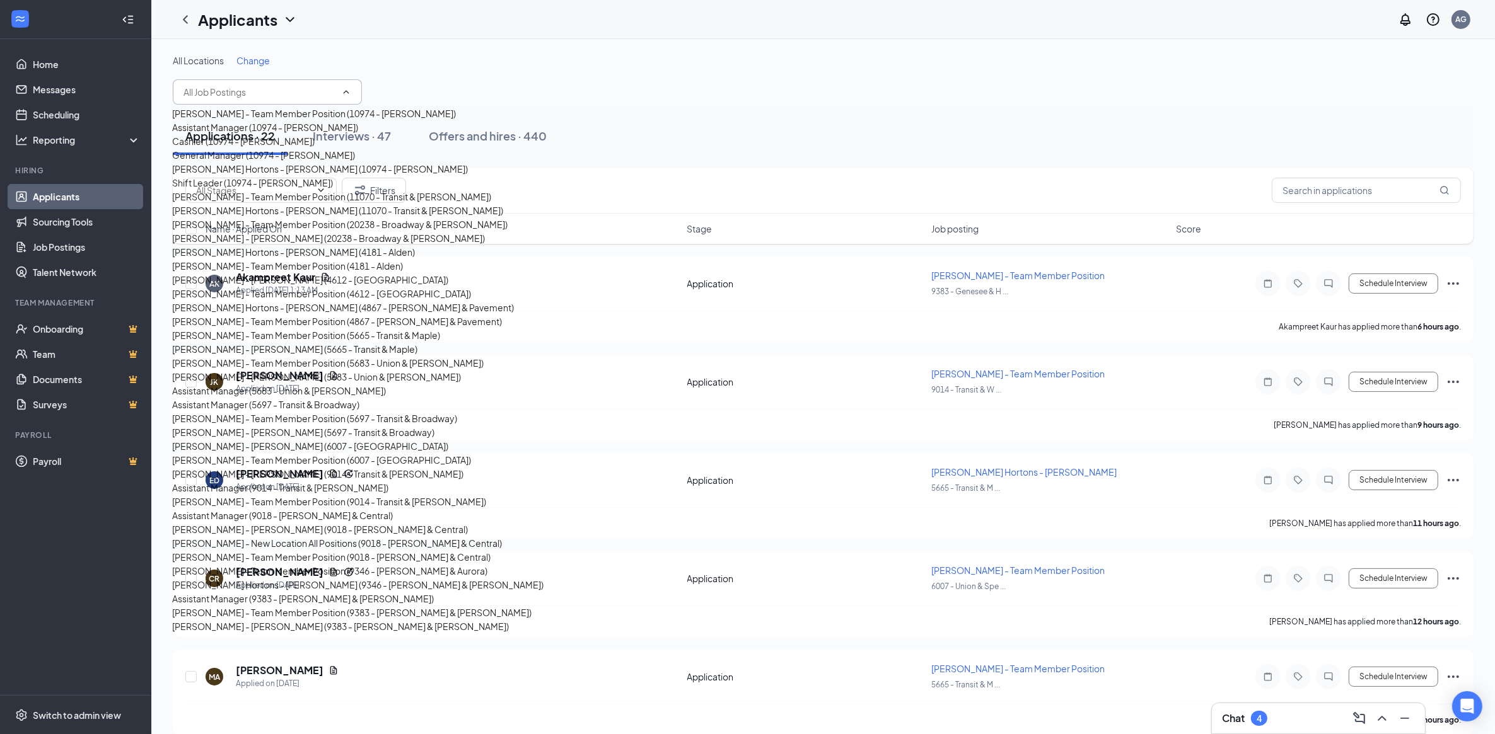
scroll to position [1411, 0]
click at [216, 606] on div "[PERSON_NAME] - Team Member Position (9383 - [PERSON_NAME] & [PERSON_NAME])" at bounding box center [351, 613] width 359 height 14
type input "[PERSON_NAME] - Team Member Position (9383 - [PERSON_NAME] & [PERSON_NAME])"
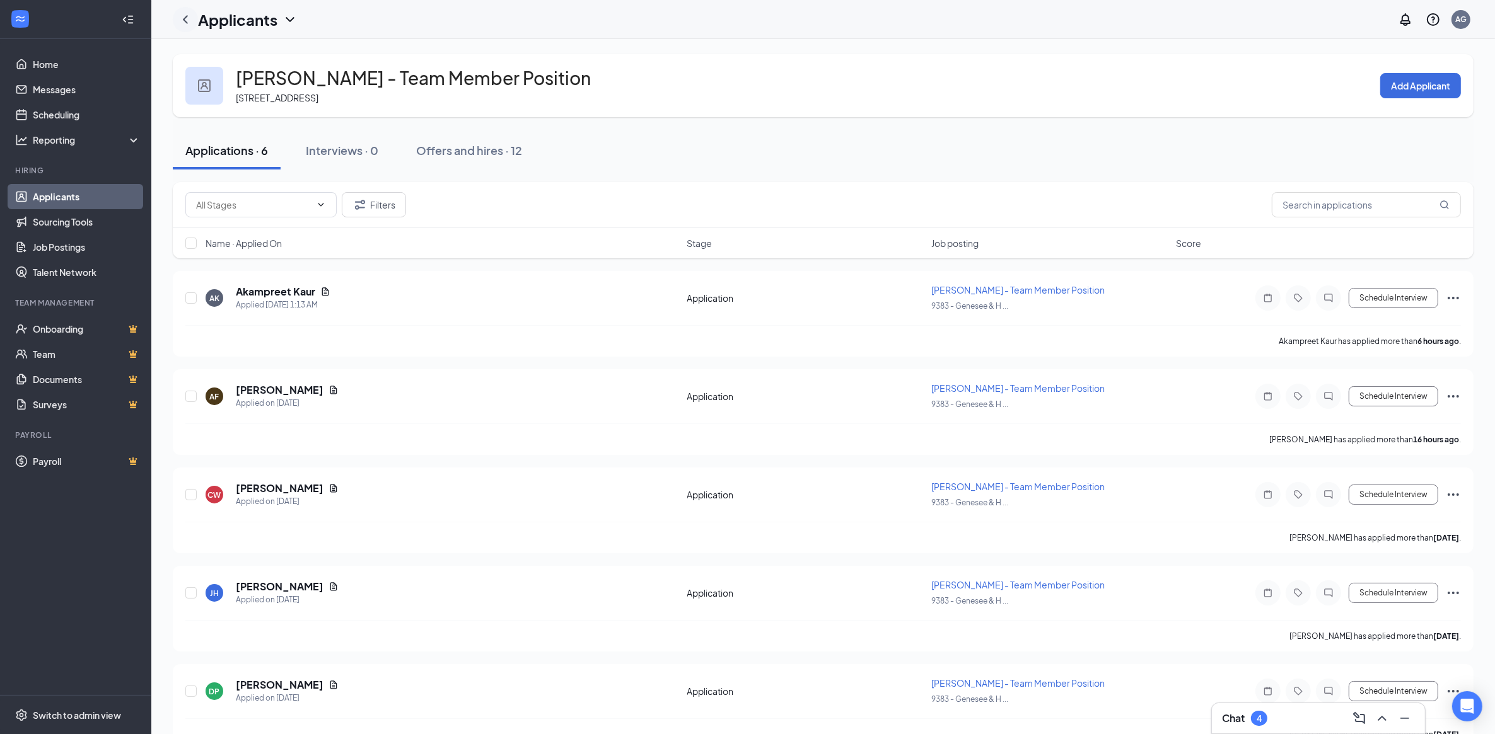
click at [187, 22] on icon "ChevronLeft" at bounding box center [185, 19] width 15 height 15
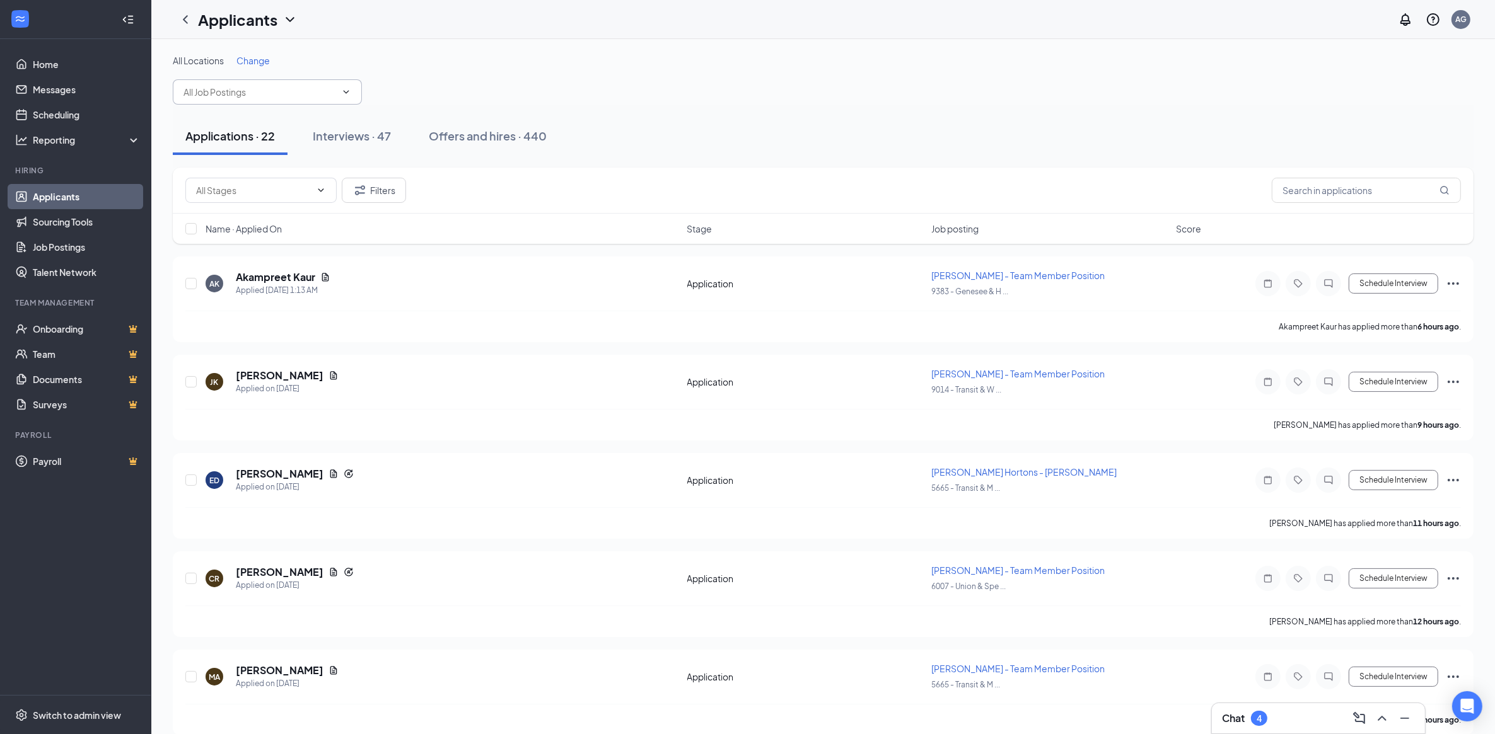
click at [271, 92] on input "text" at bounding box center [259, 92] width 153 height 14
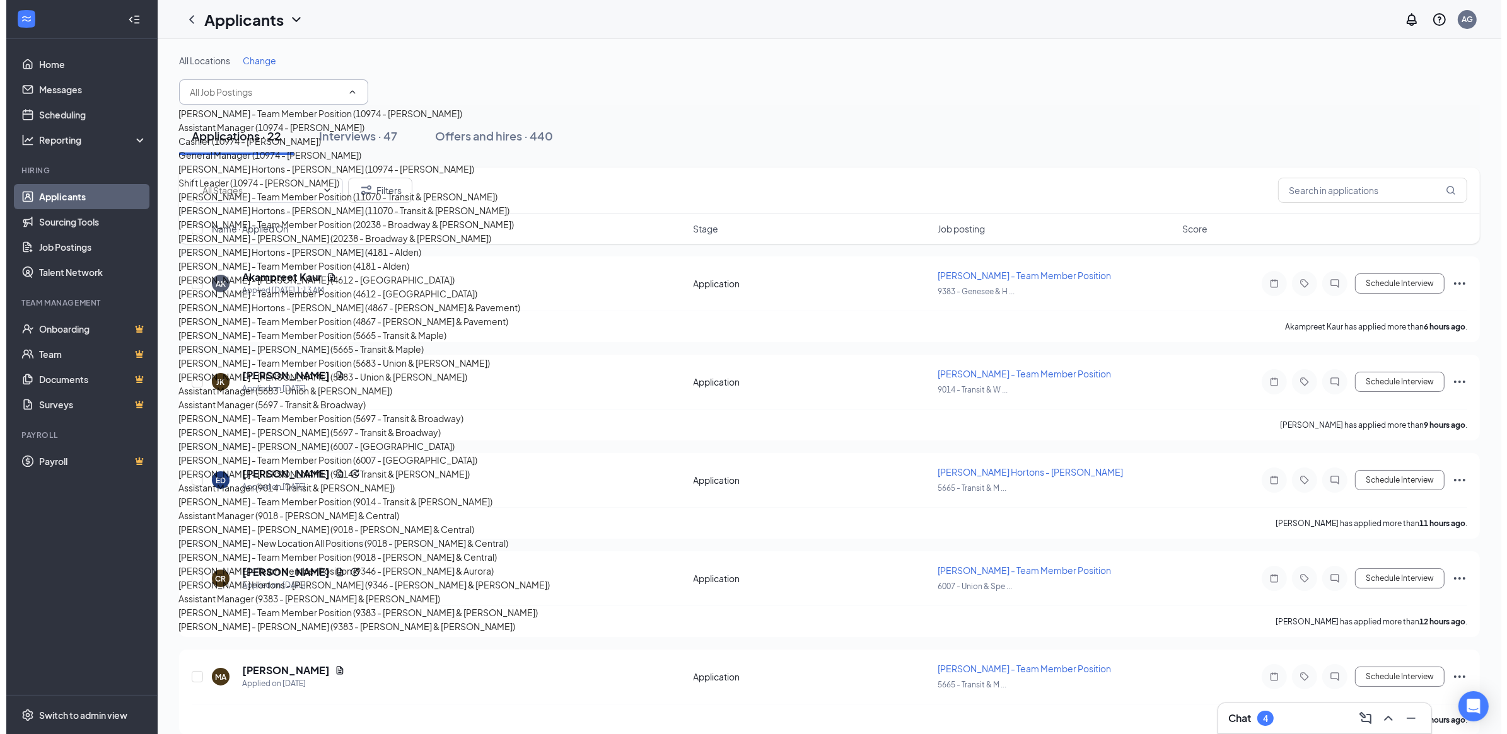
scroll to position [1411, 0]
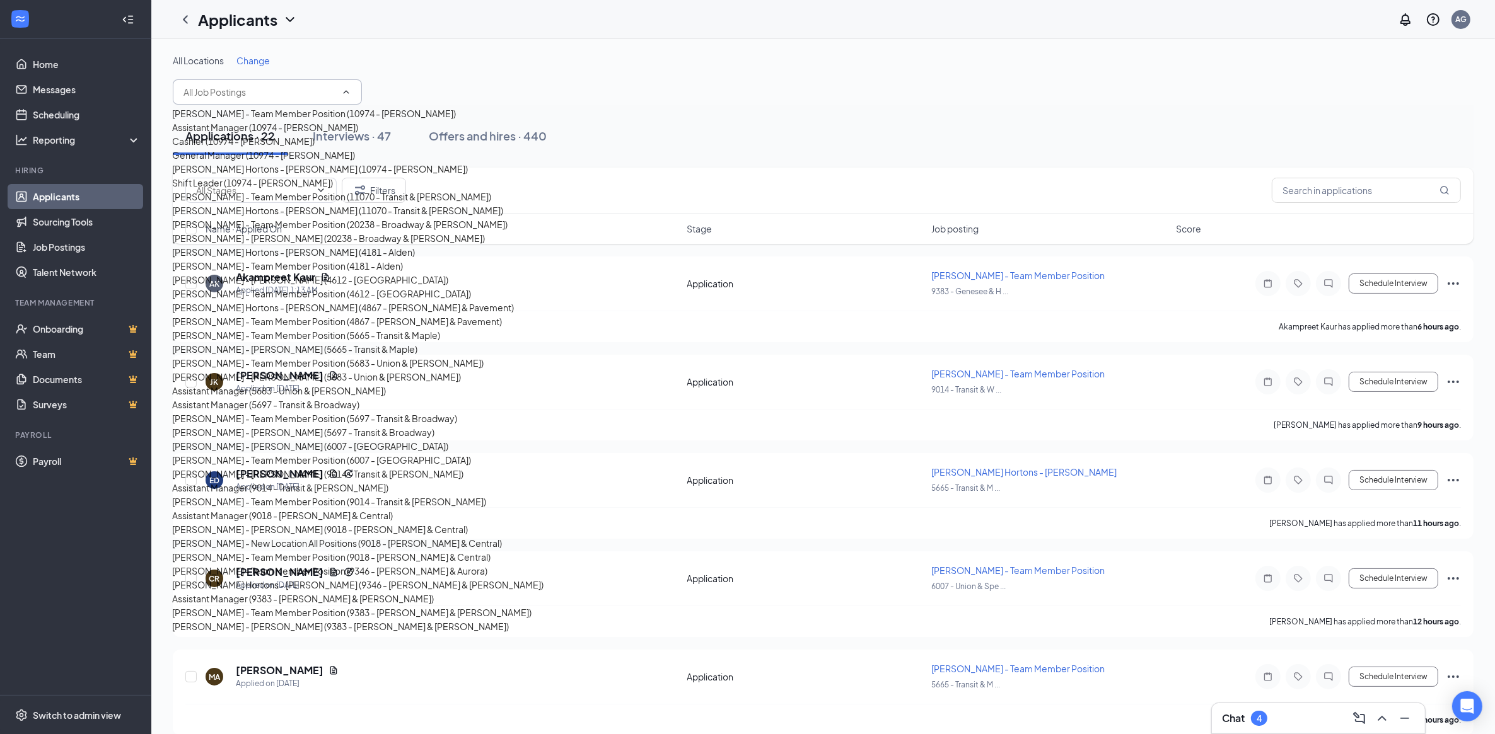
click at [249, 620] on div "[PERSON_NAME] - [PERSON_NAME] (9383 - [PERSON_NAME] & [PERSON_NAME])" at bounding box center [340, 627] width 337 height 14
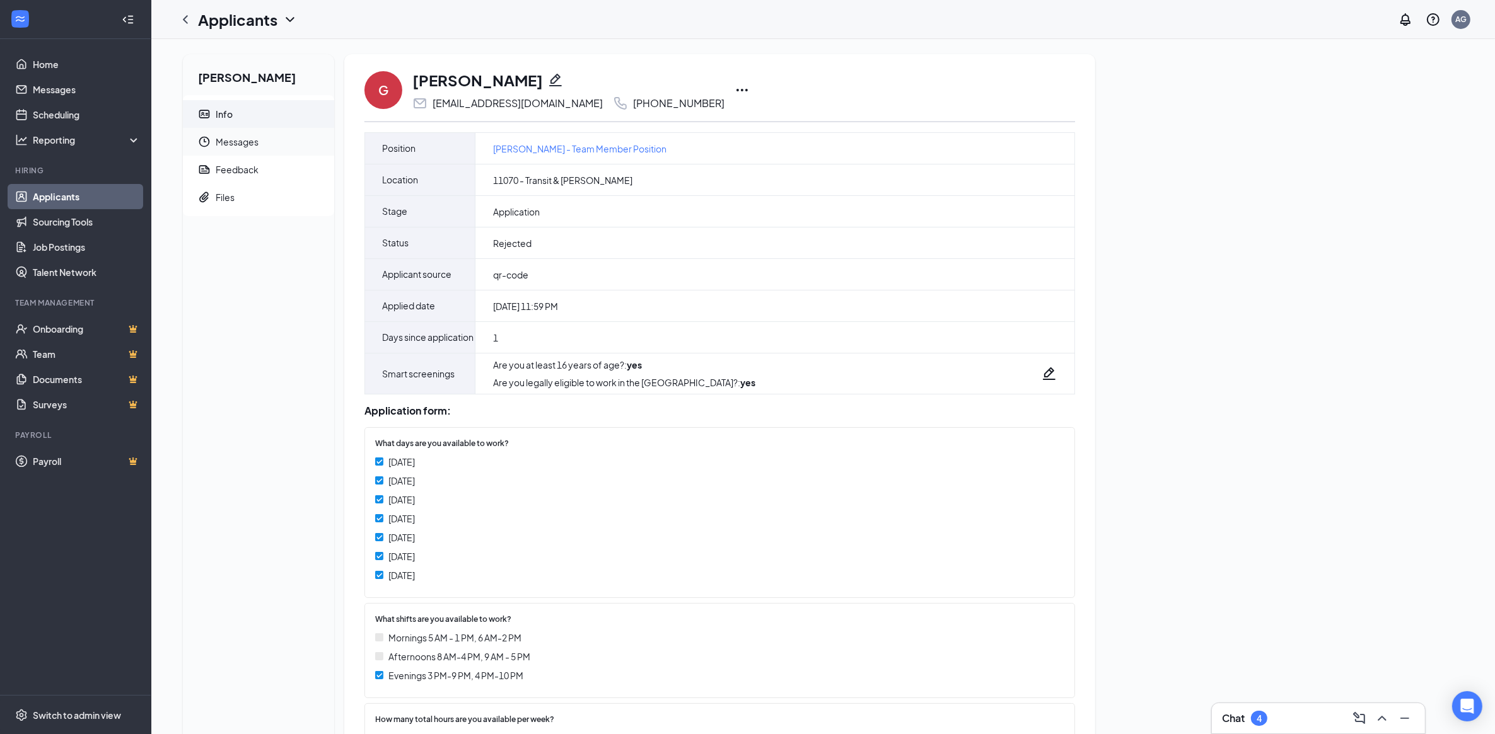
click at [238, 142] on span "Messages" at bounding box center [270, 142] width 108 height 28
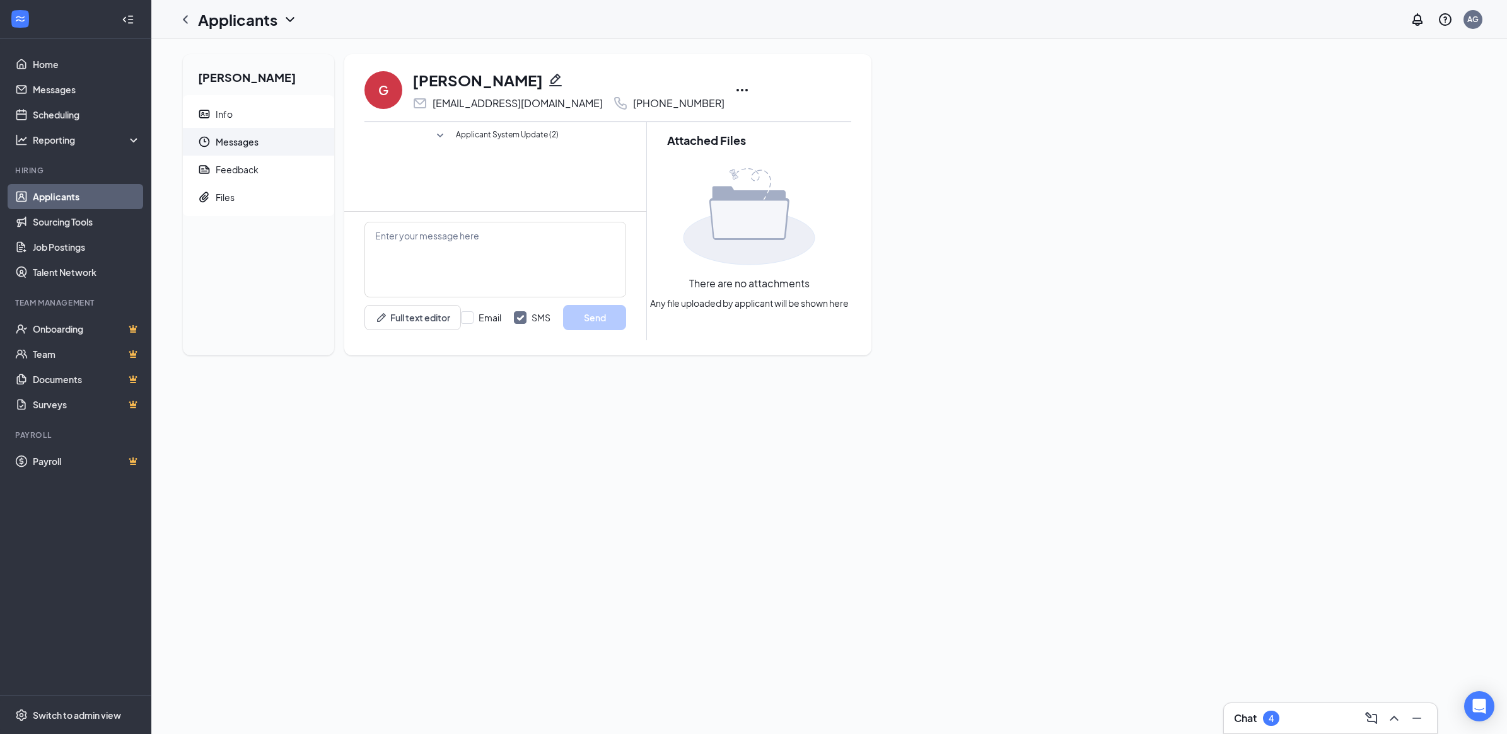
click at [438, 134] on icon "SmallChevronDown" at bounding box center [439, 136] width 15 height 15
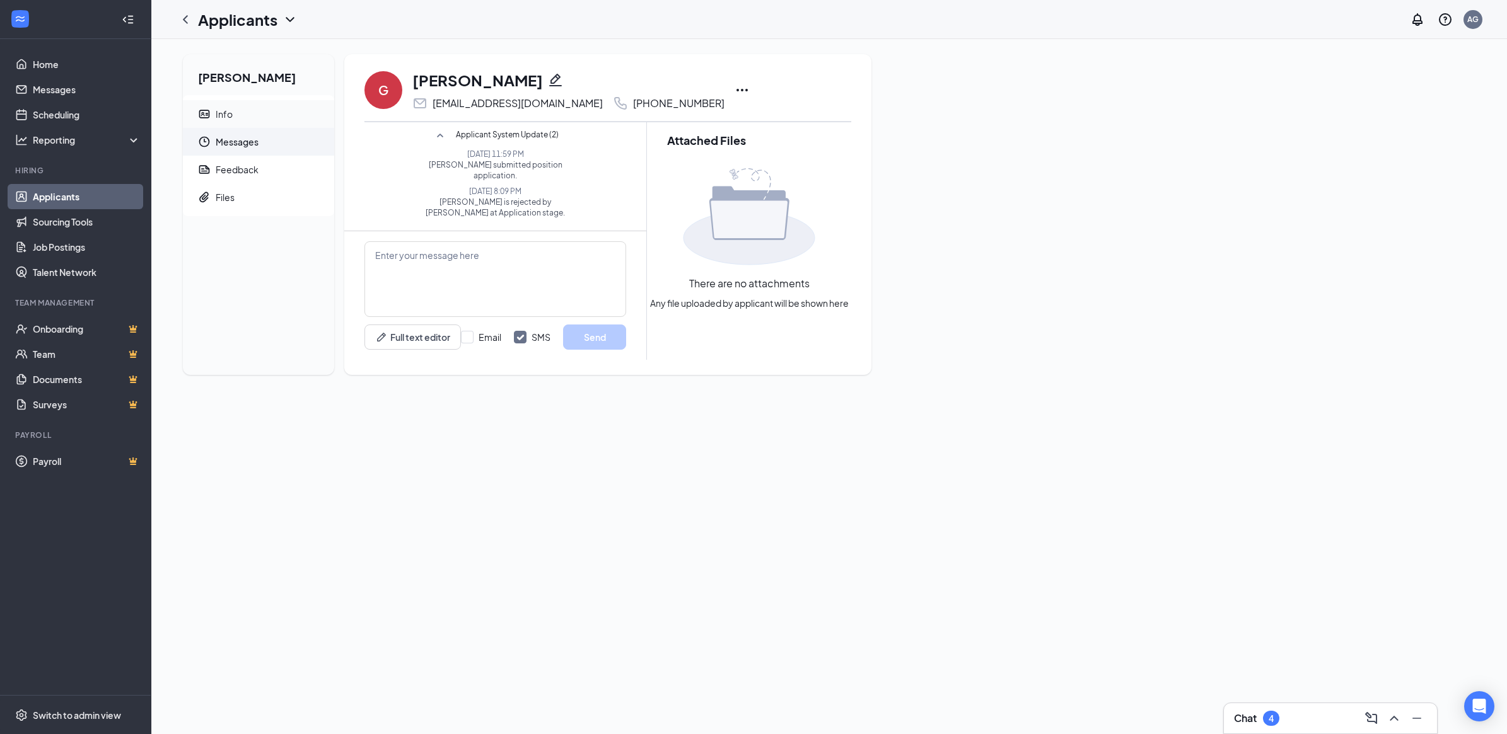
drag, startPoint x: 234, startPoint y: 115, endPoint x: 250, endPoint y: 117, distance: 16.0
click at [234, 114] on span "Info" at bounding box center [270, 114] width 108 height 28
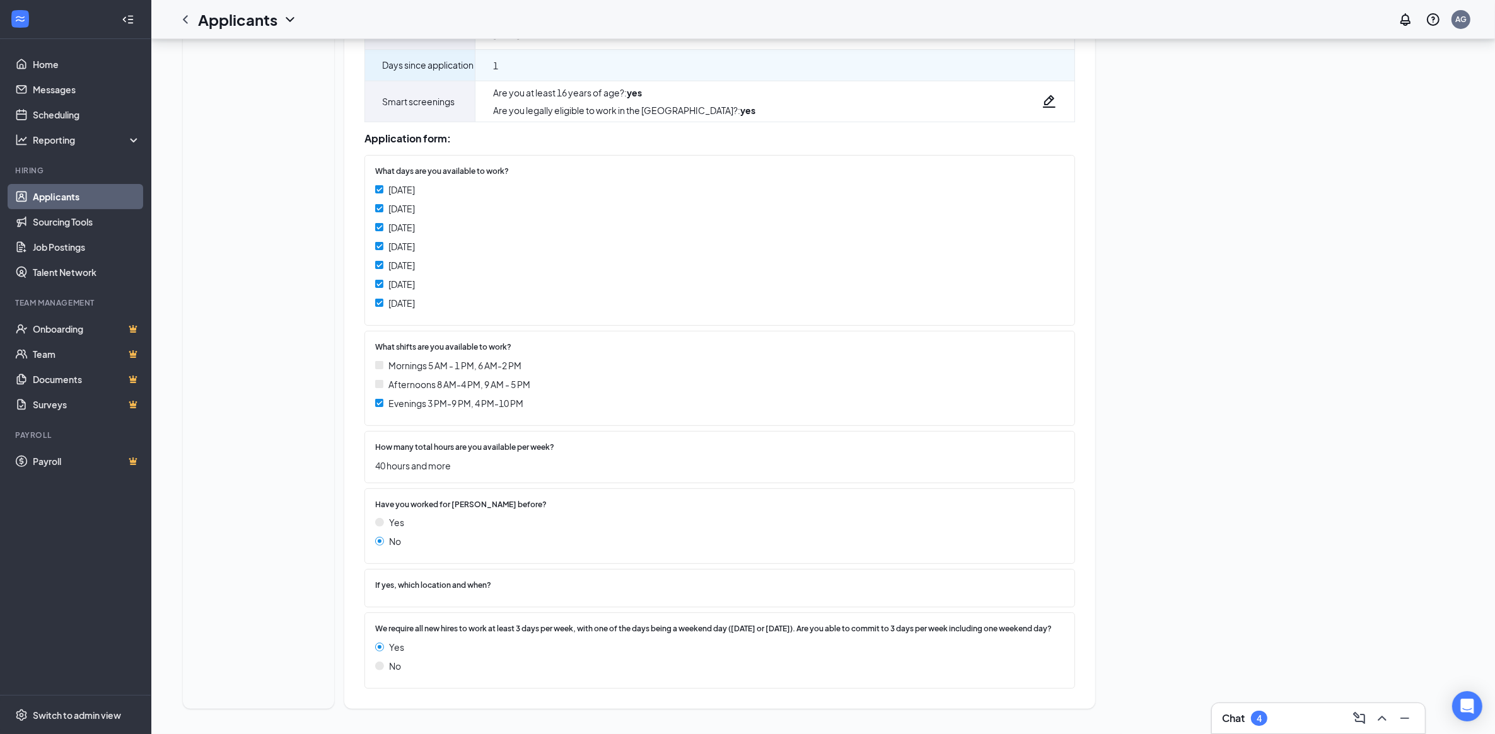
scroll to position [306, 0]
